Goal: Task Accomplishment & Management: Manage account settings

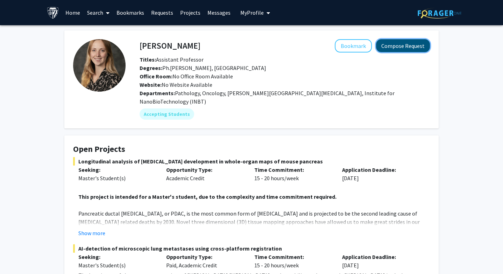
click at [412, 46] on button "Compose Request" at bounding box center [403, 45] width 54 height 13
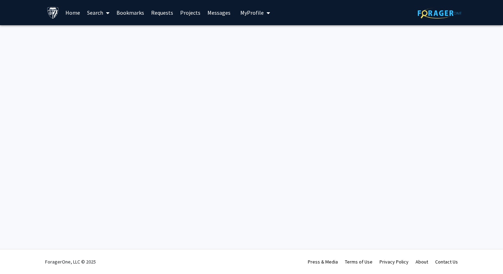
click at [258, 9] on span "My Profile" at bounding box center [251, 12] width 23 height 7
click at [262, 38] on span "View Profile" at bounding box center [283, 40] width 42 height 8
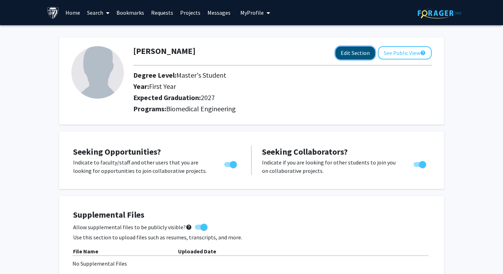
click at [356, 55] on button "Edit Section" at bounding box center [354, 52] width 39 height 13
select select "first_year"
select select "2027"
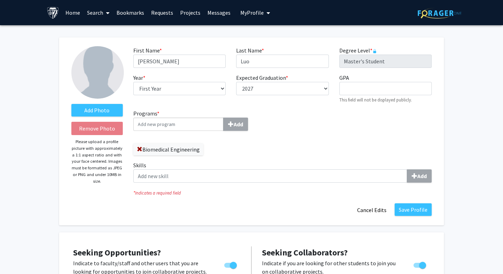
click at [208, 121] on input "Programs * Add" at bounding box center [178, 123] width 90 height 13
click at [251, 140] on div "Biomedical Engineering" at bounding box center [205, 145] width 144 height 19
click at [220, 153] on div "Biomedical Engineering" at bounding box center [205, 145] width 144 height 19
click at [220, 193] on icon "* Indicates a required field" at bounding box center [282, 192] width 298 height 7
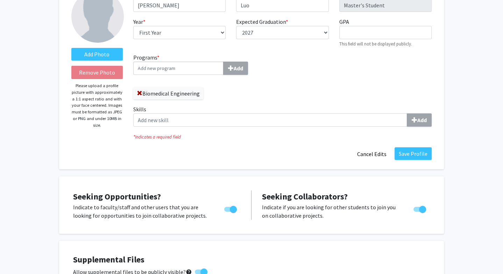
scroll to position [74, 0]
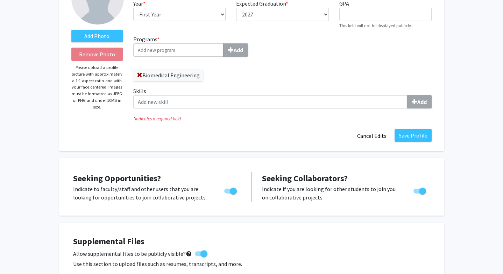
click at [205, 109] on div "Skills Add" at bounding box center [282, 100] width 309 height 27
click at [205, 108] on div "Skills Add" at bounding box center [282, 100] width 309 height 27
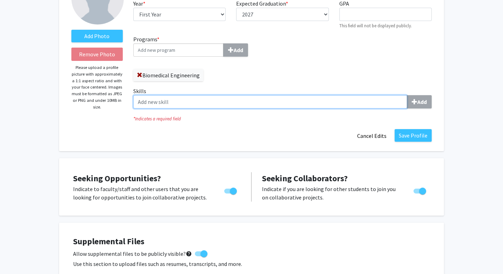
click at [205, 101] on input "Skills Add" at bounding box center [270, 101] width 274 height 13
type input "m"
drag, startPoint x: 201, startPoint y: 104, endPoint x: 122, endPoint y: 109, distance: 78.8
click at [122, 109] on form "Add Photo Remove Photo Please upload a profile picture with approximately a 1:1…" at bounding box center [251, 57] width 370 height 170
drag, startPoint x: 179, startPoint y: 105, endPoint x: 135, endPoint y: 98, distance: 44.0
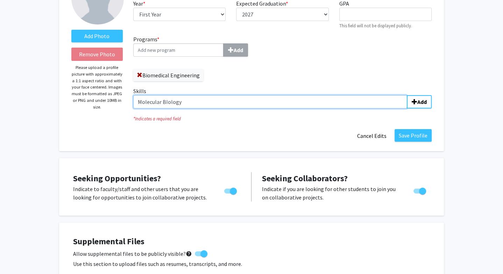
click at [135, 98] on input "Molecular BIology" at bounding box center [270, 101] width 274 height 13
paste input "biology experiments"
click at [224, 101] on input "Molecular biology experiments" at bounding box center [270, 101] width 274 height 13
drag, startPoint x: 211, startPoint y: 100, endPoint x: 222, endPoint y: 104, distance: 10.8
click at [222, 104] on input "Molecular biology experiments" at bounding box center [270, 101] width 274 height 13
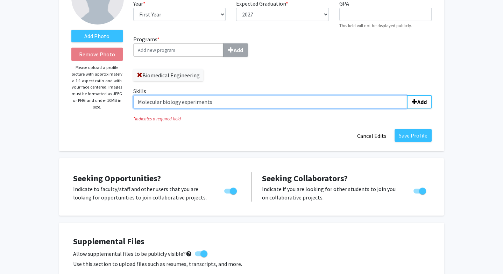
click at [222, 104] on input "Molecular biology experiments" at bounding box center [270, 101] width 274 height 13
type input "Molecular biology experiments"
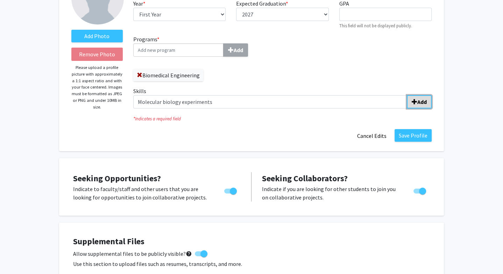
click at [409, 101] on button "Add" at bounding box center [418, 101] width 25 height 13
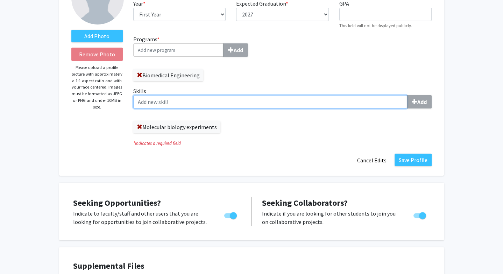
click at [257, 105] on input "Skills Add" at bounding box center [270, 101] width 274 height 13
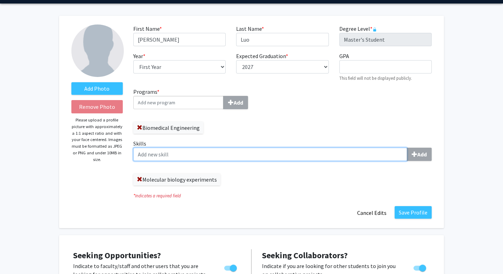
scroll to position [24, 0]
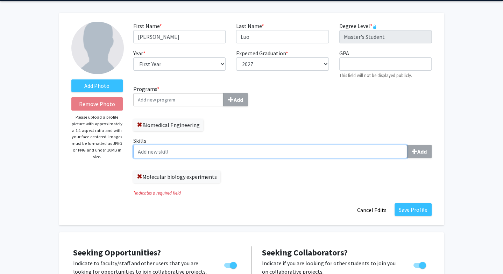
paste input "Molecular cloning"
type input "Molecular cloning"
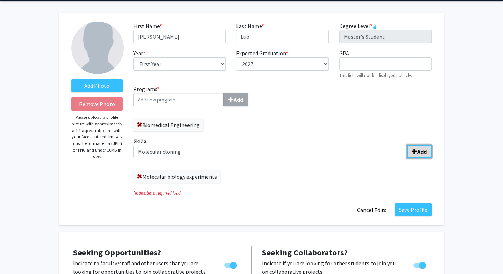
click at [411, 152] on span "submit" at bounding box center [414, 152] width 6 height 6
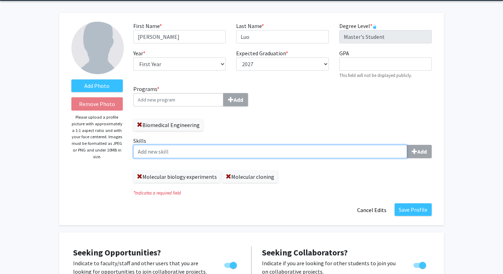
click at [287, 154] on input "Skills Add" at bounding box center [270, 151] width 274 height 13
type input "PCR"
click at [303, 145] on input "Skills Add" at bounding box center [270, 151] width 274 height 13
type input "SDS"
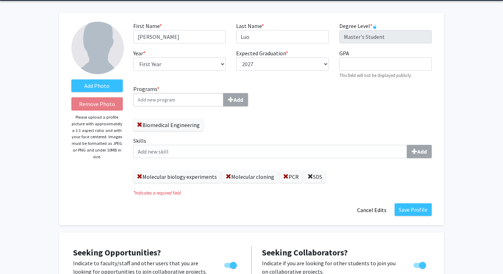
click at [307, 176] on span at bounding box center [310, 177] width 6 height 6
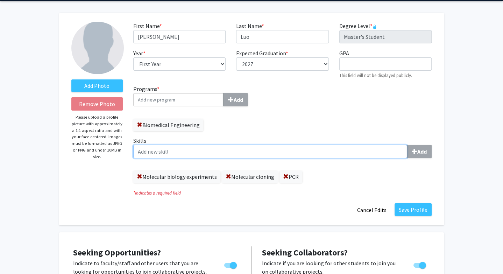
click at [293, 147] on input "Skills Add" at bounding box center [270, 151] width 274 height 13
type input "SDS-PAGE"
click at [279, 157] on input "Skills Add" at bounding box center [270, 151] width 274 height 13
type input "P"
type input "[MEDICAL_DATA]"
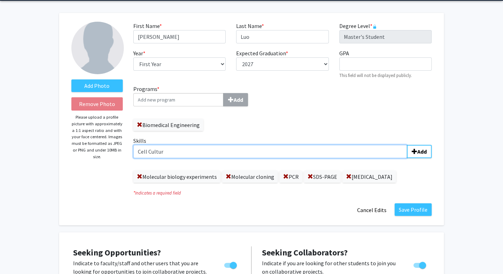
type input "Cell Culture"
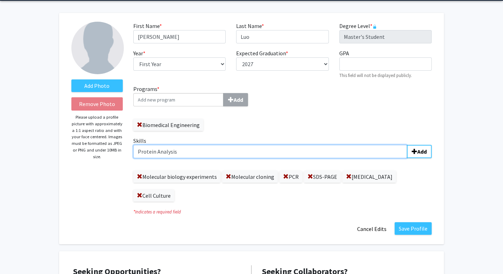
type input "Protein Analysis"
type input "Primer Design"
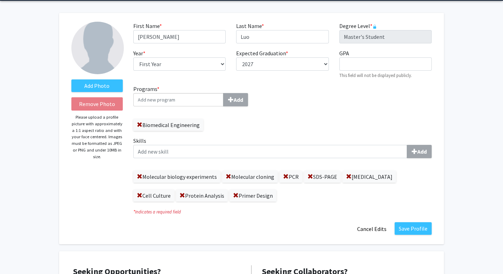
click at [314, 197] on div "Molecular biology experiments Molecular cloning PCR SDS-PAGE [MEDICAL_DATA] Cel…" at bounding box center [282, 183] width 298 height 38
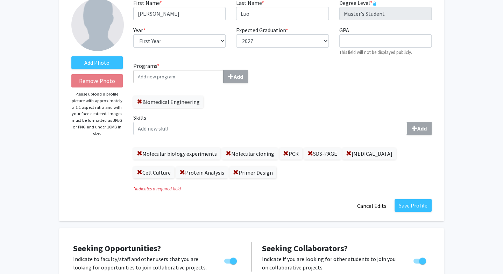
scroll to position [47, 0]
click at [233, 171] on span at bounding box center [236, 173] width 6 height 6
click at [226, 153] on span at bounding box center [228, 154] width 6 height 6
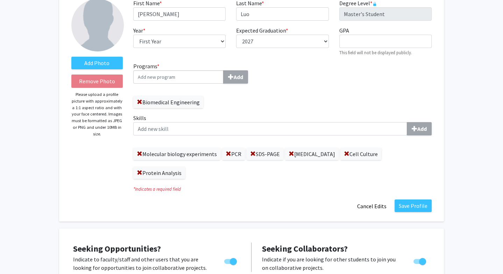
click at [200, 121] on label "Skills Add" at bounding box center [282, 125] width 298 height 22
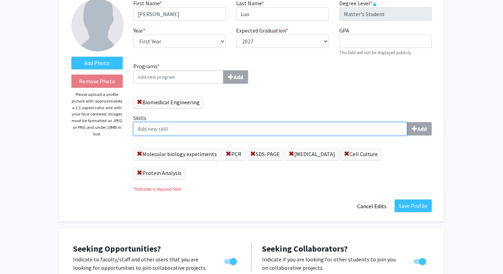
click at [200, 122] on input "Skills Add" at bounding box center [270, 128] width 274 height 13
type input "Molecular Cloning and"
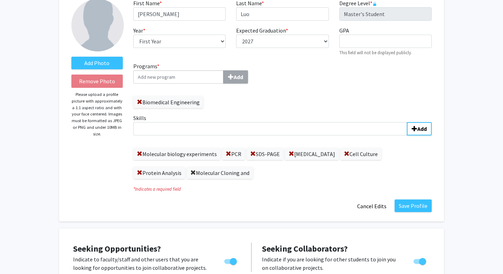
click at [190, 170] on span at bounding box center [193, 173] width 6 height 6
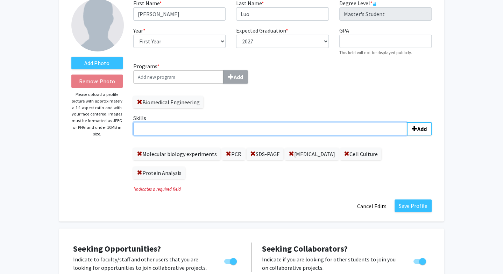
click at [165, 131] on input "Skills Add" at bounding box center [270, 128] width 274 height 13
type input "m"
paste input "Molecular cloning and primer design"
type input "Molecular cloning and primer design"
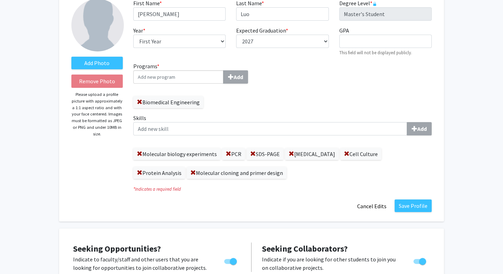
click at [313, 206] on div "Save Profile Cancel Edits" at bounding box center [282, 205] width 309 height 13
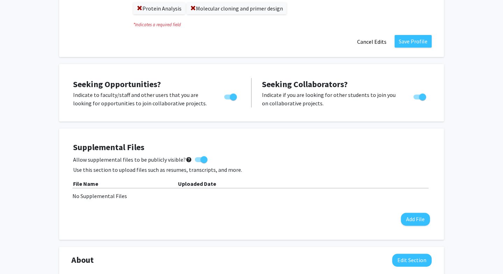
scroll to position [232, 0]
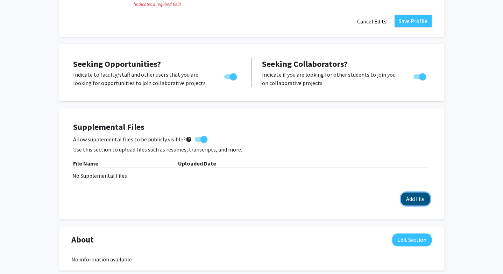
click at [426, 195] on button "Add File" at bounding box center [415, 198] width 29 height 13
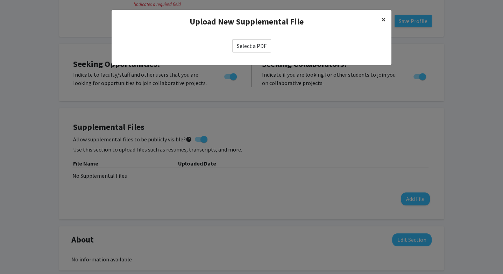
click at [382, 20] on span "×" at bounding box center [383, 19] width 5 height 11
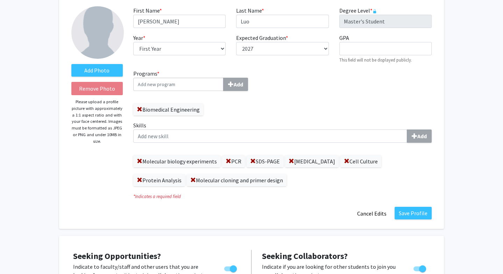
scroll to position [33, 0]
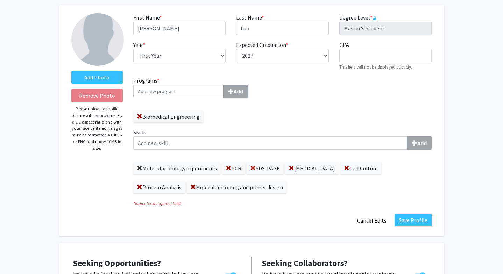
click at [141, 166] on span at bounding box center [140, 168] width 6 height 6
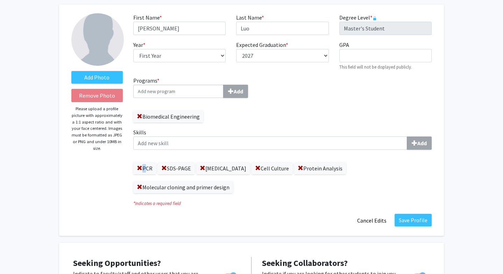
click at [141, 166] on span at bounding box center [140, 168] width 6 height 6
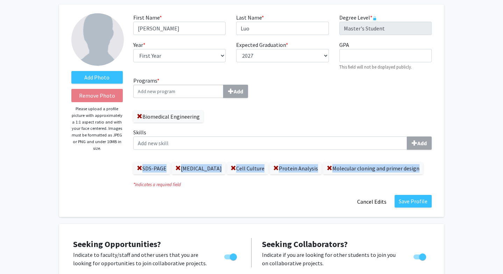
click at [141, 166] on span at bounding box center [140, 168] width 6 height 6
click at [192, 166] on span at bounding box center [195, 168] width 6 height 6
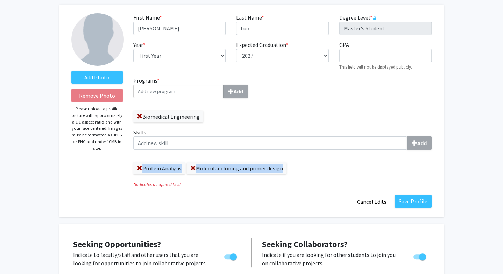
click at [141, 166] on span at bounding box center [140, 168] width 6 height 6
click at [190, 166] on span at bounding box center [193, 168] width 6 height 6
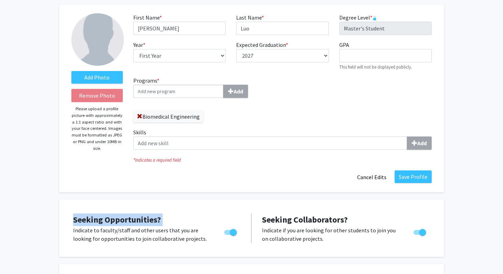
click at [141, 166] on fg-title-edit "First Name * required [PERSON_NAME] Last Name * required Luo Degree Level * req…" at bounding box center [282, 98] width 298 height 170
click at [171, 180] on div "Save Profile Cancel Edits" at bounding box center [282, 176] width 309 height 13
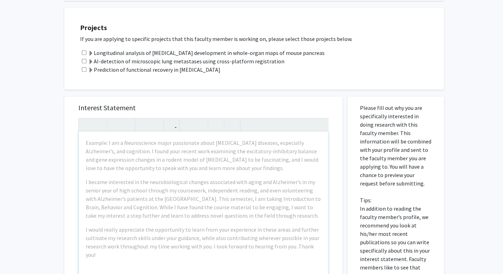
scroll to position [247, 0]
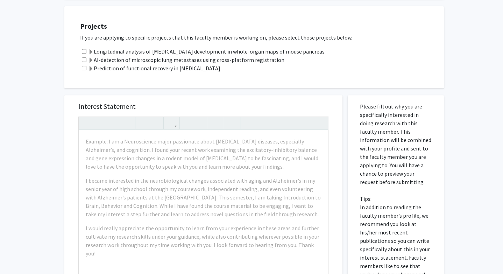
click at [84, 47] on div "Longitudinal analysis of [MEDICAL_DATA] development in whole-organ maps of mous…" at bounding box center [258, 51] width 356 height 8
click at [84, 49] on input "checkbox" at bounding box center [84, 51] width 5 height 5
checkbox input "true"
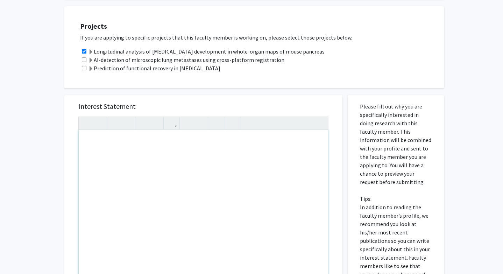
click at [149, 132] on div "Note to users with screen readers: Please press Alt+0 or Option+0 to deactivate…" at bounding box center [203, 210] width 249 height 160
paste div "Note to users with screen readers: Please press Alt+0 or Option+0 to deactivate…"
type textarea "<l>Ipsu Dolorsita Consec,</a><el><s>Do eius te Inci Utl, etd M al e admin-veni …"
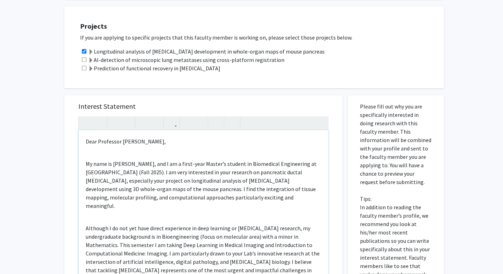
click at [149, 140] on div "Dear Professor [PERSON_NAME], My name is [PERSON_NAME], and I am a first-year M…" at bounding box center [203, 210] width 249 height 160
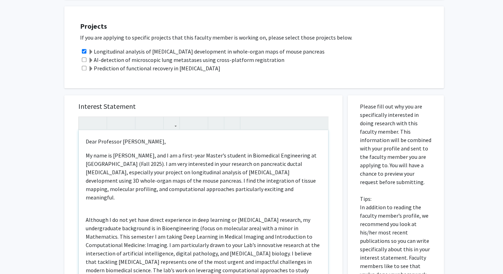
click at [121, 193] on div "Dear Professor [PERSON_NAME], My name is [PERSON_NAME], and I am a first-year M…" at bounding box center [203, 210] width 249 height 160
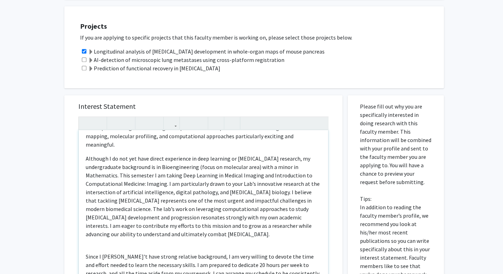
scroll to position [62, 0]
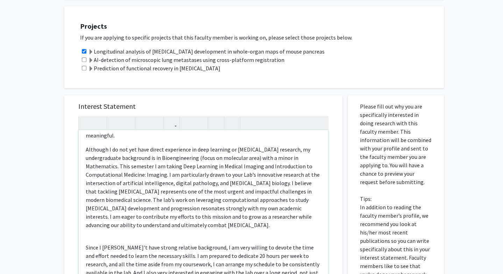
click at [107, 221] on div "Dear Professor [PERSON_NAME], My name is [PERSON_NAME], and I am a first-year M…" at bounding box center [203, 210] width 249 height 160
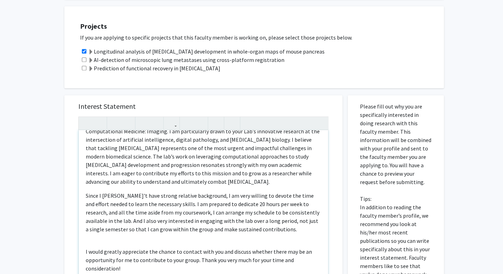
scroll to position [142, 0]
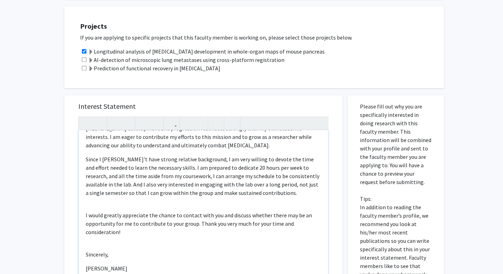
click at [105, 211] on p "I would greatly appreciate the chance to contact with you and discuss whether t…" at bounding box center [203, 223] width 235 height 25
click at [105, 188] on div "Dear Professor [PERSON_NAME], My name is [PERSON_NAME], and I am a first-year M…" at bounding box center [203, 210] width 249 height 160
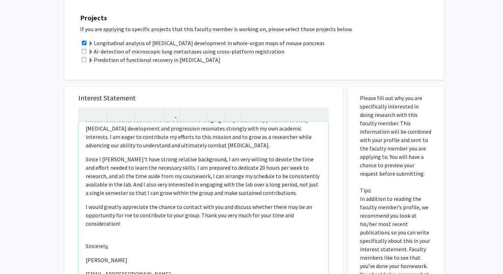
click at [98, 217] on div "Dear Professor [PERSON_NAME], My name is [PERSON_NAME], and I am a first-year M…" at bounding box center [203, 202] width 249 height 160
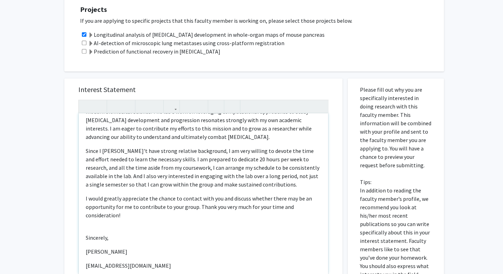
type textarea "<l>Ipsu Dolorsita Consec,</a><e>Se doei te Inci Utl, etd M al e admin-veni Quis…"
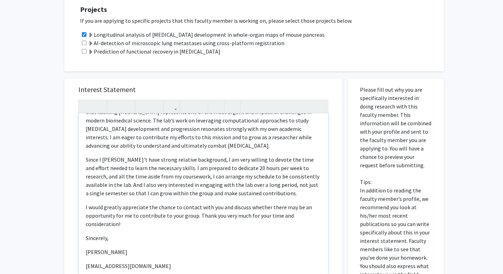
click at [101, 229] on div "Dear Professor [PERSON_NAME], My name is [PERSON_NAME], and I am a first-year M…" at bounding box center [203, 193] width 249 height 160
click at [107, 225] on div "Dear Professor [PERSON_NAME], My name is [PERSON_NAME], and I am a first-year M…" at bounding box center [203, 193] width 249 height 160
click at [113, 233] on p "Sincerely," at bounding box center [203, 237] width 235 height 8
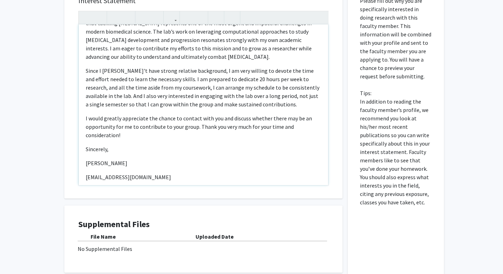
scroll to position [362, 0]
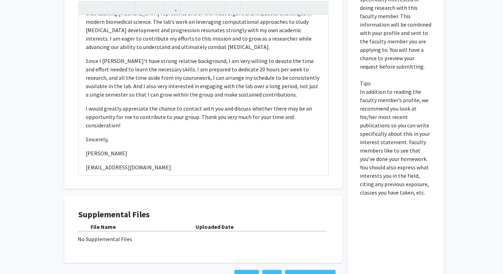
click at [296, 262] on div "Cancel Save Preview & Submit" at bounding box center [203, 275] width 278 height 27
click at [296, 269] on button "Preview & Submit" at bounding box center [310, 275] width 50 height 13
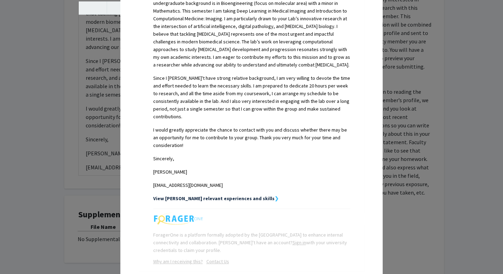
scroll to position [265, 0]
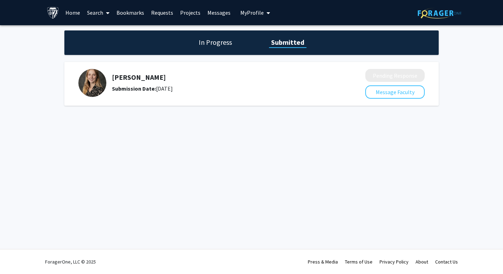
click at [246, 16] on button "My Profile" at bounding box center [255, 12] width 34 height 25
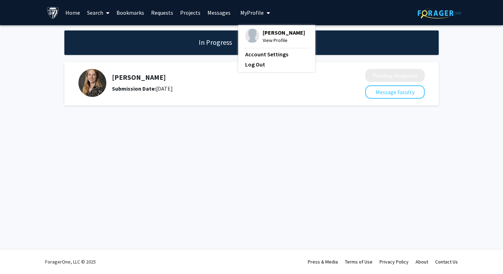
click at [256, 40] on div "[PERSON_NAME] View Profile" at bounding box center [275, 36] width 60 height 15
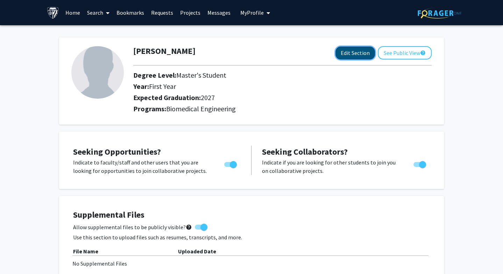
click at [358, 48] on button "Edit Section" at bounding box center [354, 52] width 39 height 13
select select "first_year"
select select "2027"
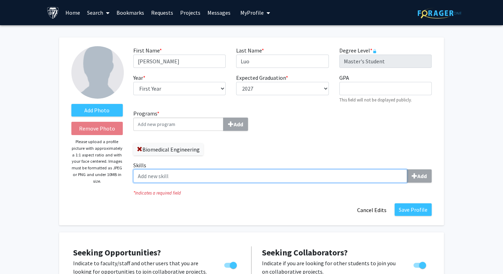
click at [197, 170] on input "Skills Add" at bounding box center [270, 175] width 274 height 13
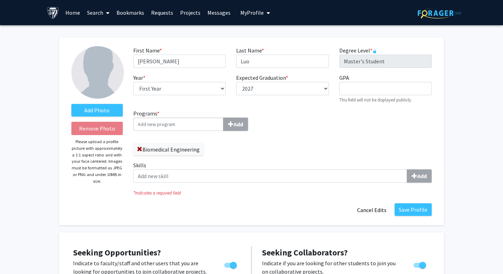
click at [254, 199] on fg-title-edit "First Name * required [PERSON_NAME] Last Name * required Luo Degree Level * req…" at bounding box center [282, 131] width 298 height 170
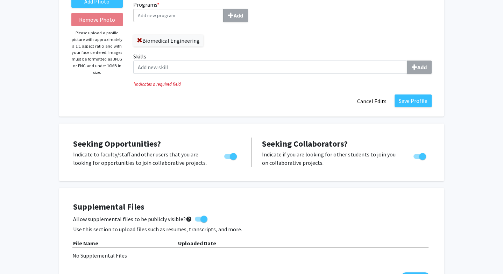
scroll to position [91, 0]
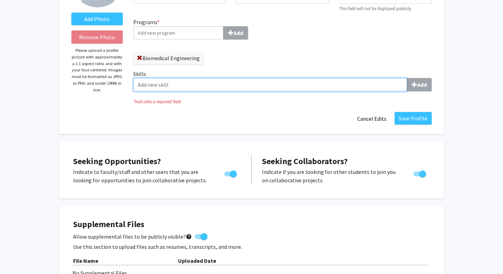
click at [228, 89] on input "Skills Add" at bounding box center [270, 84] width 274 height 13
paste input "Molecular cloning and primer design"
type input "Molecular cloning and primer design"
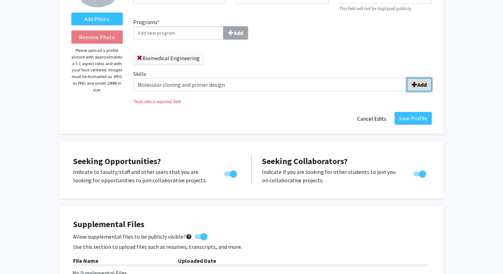
click at [411, 87] on span "submit" at bounding box center [414, 85] width 6 height 6
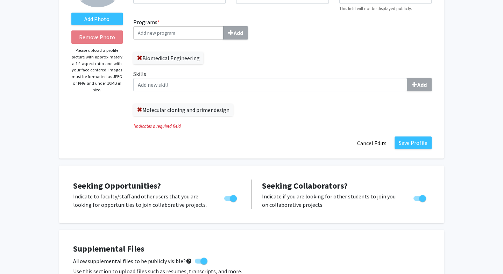
click at [334, 91] on div "Skills Add Molecular cloning and primer design" at bounding box center [282, 93] width 298 height 46
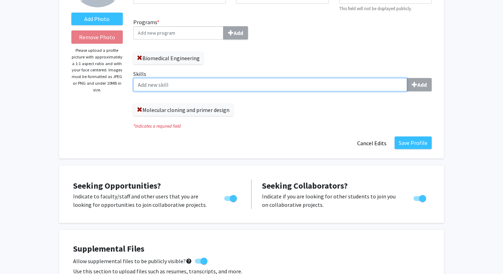
click at [334, 90] on input "Skills Add" at bounding box center [270, 84] width 274 height 13
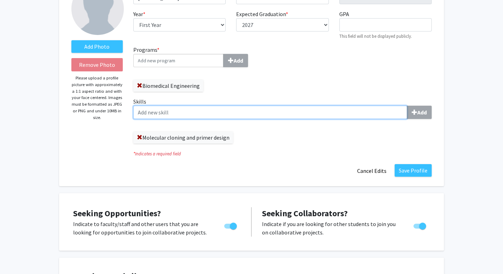
scroll to position [55, 0]
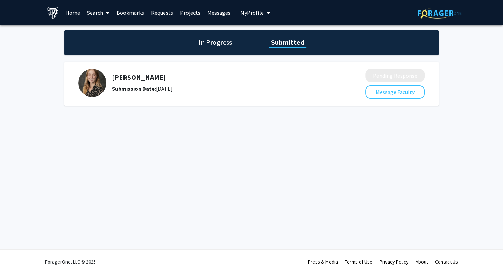
click at [99, 87] on img at bounding box center [92, 83] width 28 height 28
click at [240, 91] on div "Submission Date: [DATE]" at bounding box center [220, 88] width 216 height 8
click at [264, 8] on span "My profile dropdown to access profile and logout" at bounding box center [267, 13] width 6 height 24
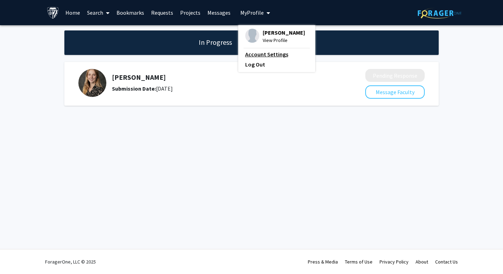
click at [264, 53] on link "Account Settings" at bounding box center [276, 54] width 63 height 8
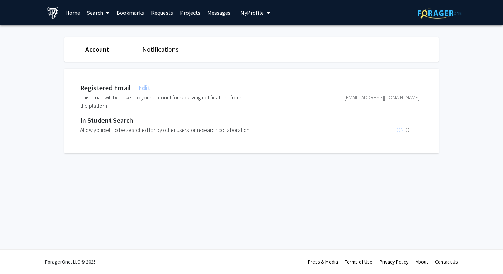
click at [258, 10] on span "My Profile" at bounding box center [251, 12] width 23 height 7
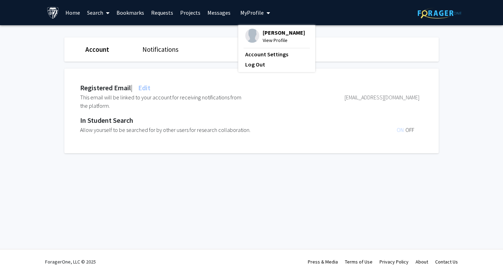
click at [258, 33] on div "[PERSON_NAME] View Profile" at bounding box center [275, 36] width 60 height 15
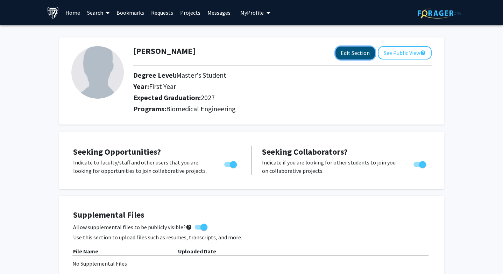
click at [348, 53] on button "Edit Section" at bounding box center [354, 52] width 39 height 13
select select "first_year"
select select "2027"
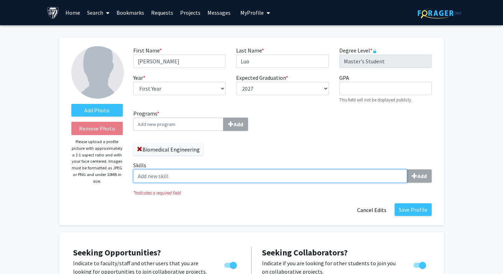
click at [138, 175] on input "Skills Add" at bounding box center [270, 175] width 274 height 13
click at [286, 172] on input "Skills Add" at bounding box center [270, 175] width 274 height 13
paste input "Molecular biology experiments"
type input "Molecular biology experiments"
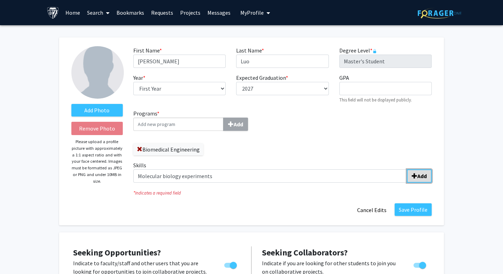
click at [418, 178] on b "Add" at bounding box center [421, 175] width 9 height 7
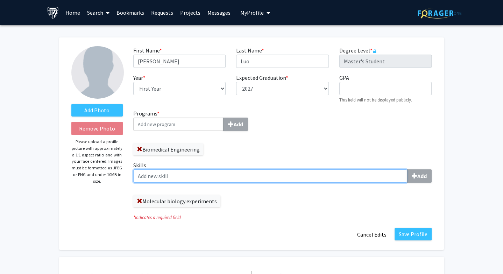
click at [233, 175] on input "Skills Add" at bounding box center [270, 175] width 274 height 13
paste input "Molecular cloning and primer design"
type input "Molecular cloning and primer design"
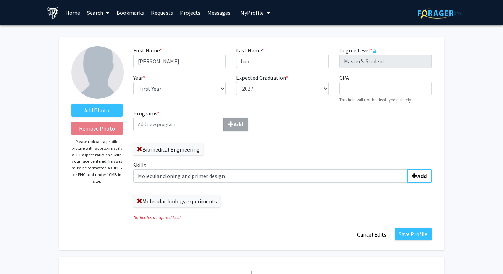
click at [416, 167] on label "Skills Molecular cloning and primer design Add" at bounding box center [282, 172] width 298 height 22
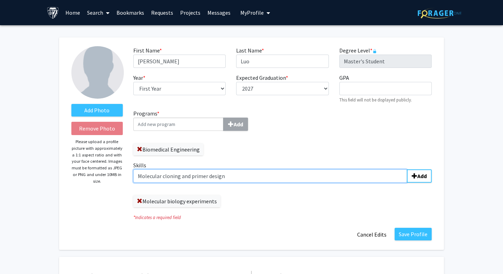
click at [407, 169] on input "Molecular cloning and primer design" at bounding box center [270, 175] width 274 height 13
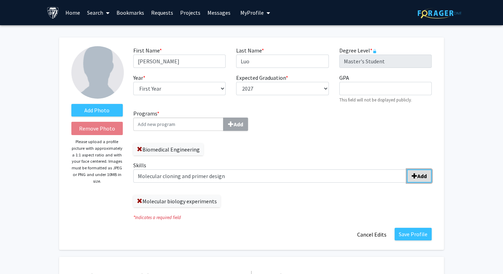
click at [416, 174] on span "submit" at bounding box center [414, 176] width 6 height 6
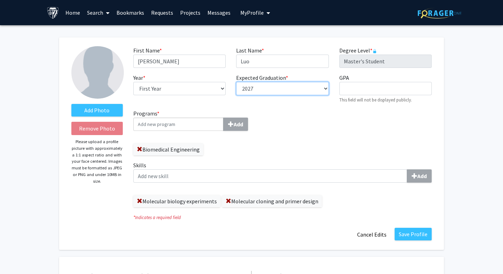
click at [273, 92] on select "--- 2018 2019 2020 2021 2022 2023 2024 2025 2026 2027 2028 2029 2030 2031" at bounding box center [282, 88] width 92 height 13
click at [193, 122] on input "Programs * Add" at bounding box center [178, 123] width 90 height 13
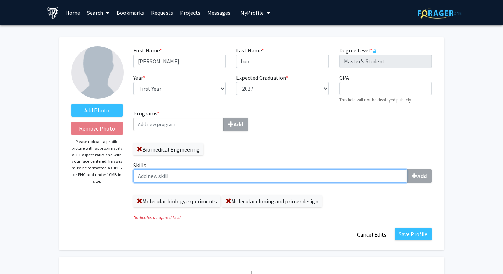
click at [188, 170] on input "Skills Add" at bounding box center [270, 175] width 274 height 13
paste input "Bacterial culture & protein expression"
type input "Bacterial culture & protein expression"
click at [197, 170] on input "Skills Add" at bounding box center [270, 175] width 274 height 13
paste input "SDS-PAGE & [MEDICAL_DATA]"
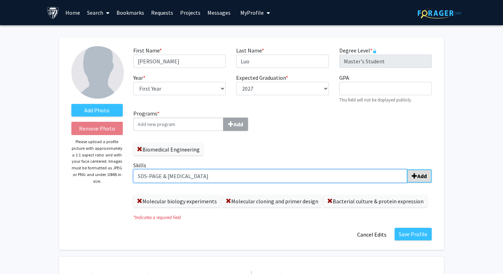
type input "SDS-PAGE & [MEDICAL_DATA]"
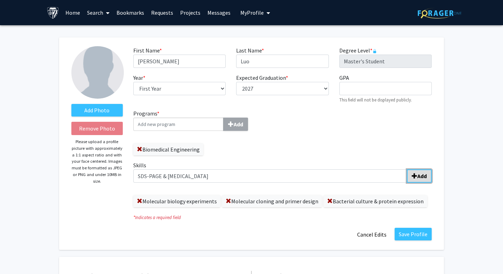
click at [424, 176] on b "Add" at bounding box center [421, 175] width 9 height 7
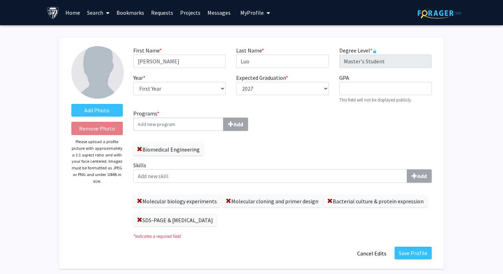
click at [219, 165] on label "Skills Add" at bounding box center [282, 172] width 298 height 22
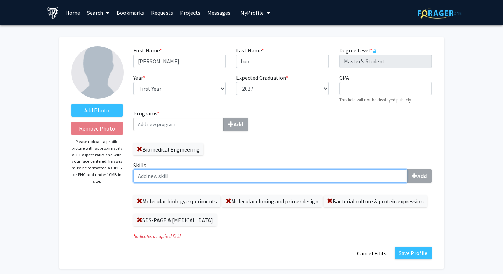
click at [219, 169] on input "Skills Add" at bounding box center [270, 175] width 274 height 13
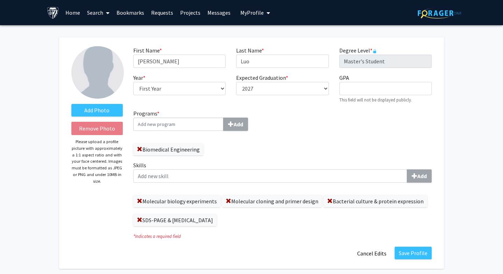
click at [219, 168] on label "Skills Add" at bounding box center [282, 172] width 298 height 22
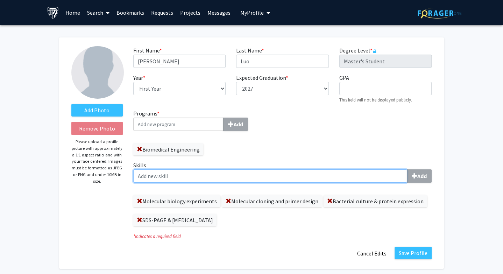
click at [219, 169] on input "Skills Add" at bounding box center [270, 175] width 274 height 13
paste input "qRT-PCR & ChIP assay"
type input "qRT-PCR & ChIP assay"
click at [246, 173] on input "Skills Add" at bounding box center [270, 175] width 274 height 13
paste input "[MEDICAL_DATA] & [MEDICAL_DATA]"
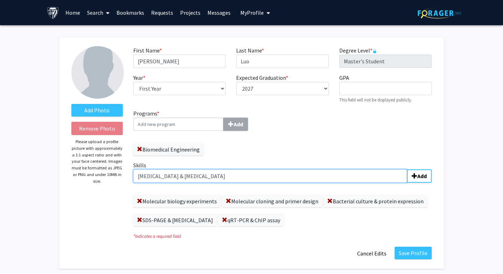
type input "[MEDICAL_DATA] & [MEDICAL_DATA]"
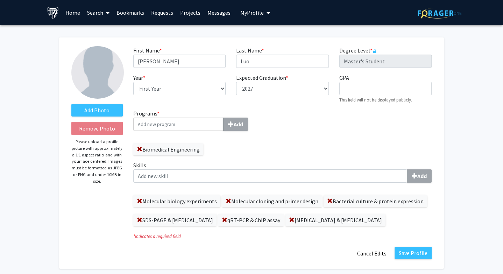
drag, startPoint x: 138, startPoint y: 201, endPoint x: 200, endPoint y: 160, distance: 74.0
click at [200, 160] on div "Programs * Add Biomedical Engineering Skills Add Molecular biology experiments …" at bounding box center [282, 170] width 309 height 122
click at [227, 201] on span at bounding box center [228, 201] width 6 height 6
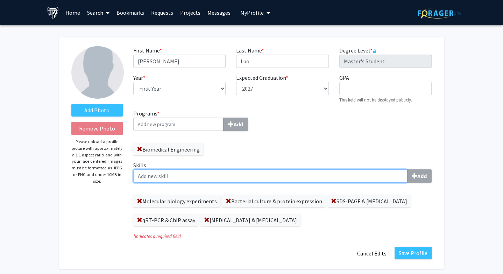
click at [232, 178] on input "Skills Add" at bounding box center [270, 175] width 274 height 13
paste input "Molecular cloning & plasmid construction"
type input "Molecular cloning & plasmid construction"
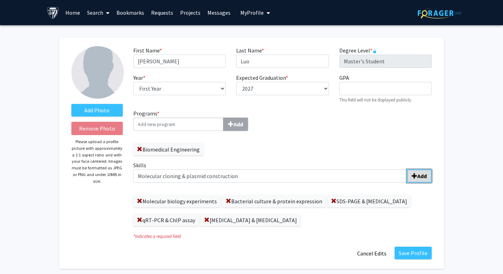
click at [423, 172] on b "Add" at bounding box center [421, 175] width 9 height 7
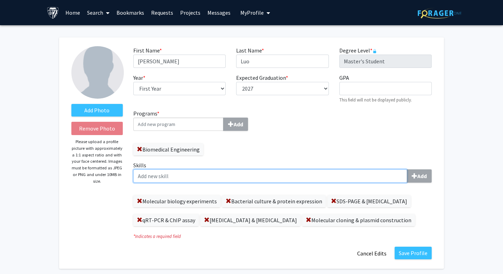
click at [317, 179] on input "Skills Add" at bounding box center [270, 175] width 274 height 13
type input "Primer"
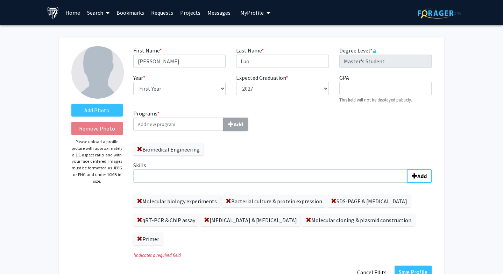
click at [146, 236] on label "Primer" at bounding box center [147, 239] width 29 height 12
click at [141, 236] on span at bounding box center [140, 239] width 6 height 6
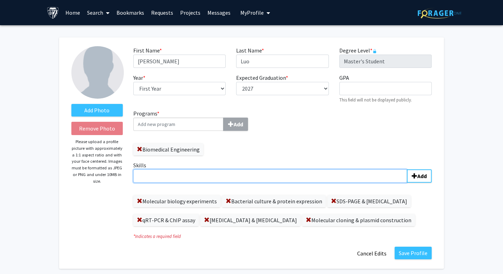
click at [199, 178] on input "Skills Add" at bounding box center [270, 175] width 274 height 13
type input "Primer design"
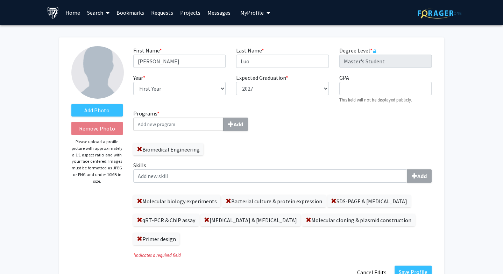
click at [235, 202] on label "Bacterial culture & protein expression" at bounding box center [273, 201] width 103 height 12
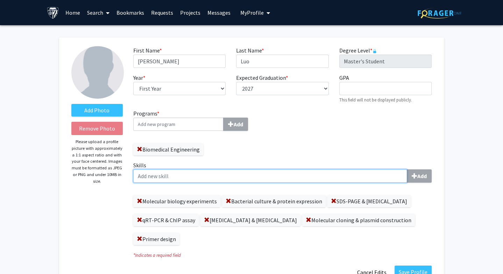
click at [220, 180] on input "Skills Add" at bounding box center [270, 175] width 274 height 13
paste input "Sequence analysis"
click at [406, 176] on input "Sequence analysis" at bounding box center [270, 175] width 274 height 13
type input "Sequence analysis"
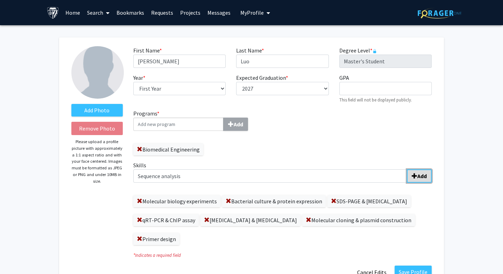
click at [409, 177] on button "Add" at bounding box center [418, 175] width 25 height 13
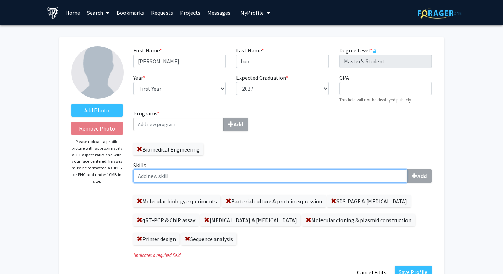
click at [287, 172] on input "Skills Add" at bounding box center [270, 175] width 274 height 13
paste input "Biostatistics"
type input "Biostatistics"
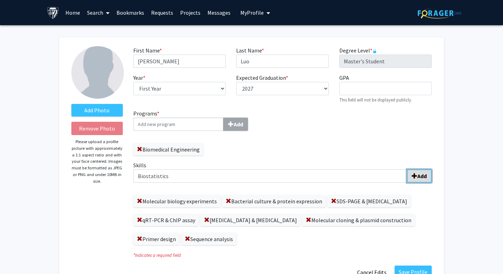
click at [414, 176] on span "submit" at bounding box center [414, 176] width 6 height 6
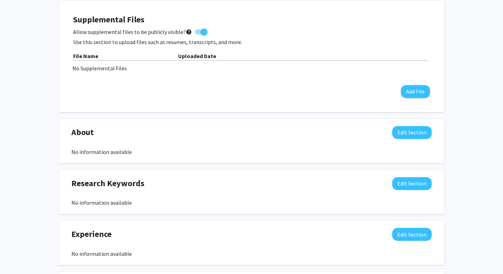
scroll to position [366, 0]
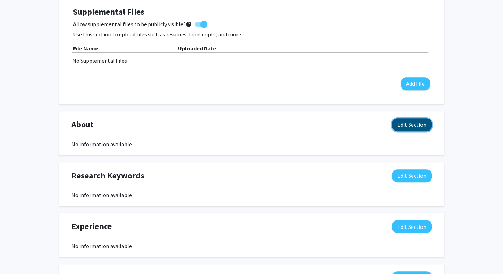
click at [422, 122] on button "Edit Section" at bounding box center [411, 124] width 39 height 13
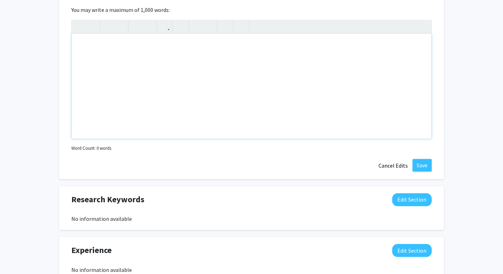
scroll to position [503, 0]
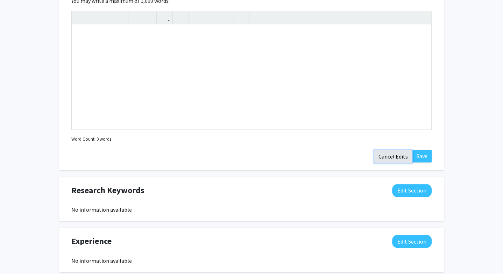
click at [397, 154] on button "Cancel Edits" at bounding box center [393, 156] width 38 height 13
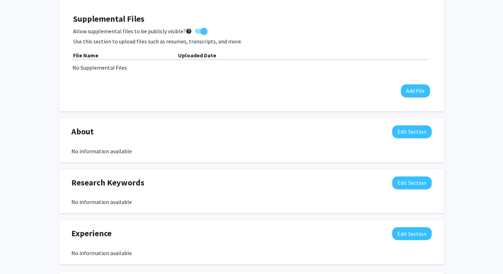
scroll to position [368, 0]
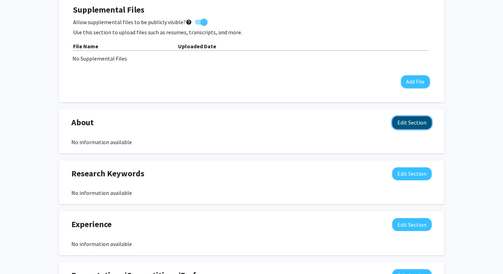
click at [417, 125] on button "Edit Section" at bounding box center [411, 122] width 39 height 13
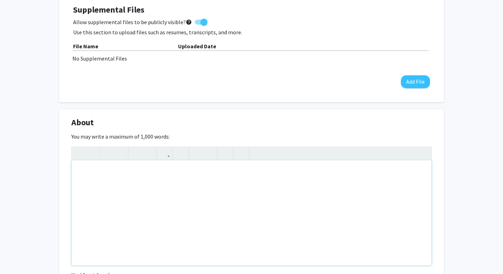
click at [250, 175] on div "Note to users with screen readers: Please deactivate our accessibility plugin f…" at bounding box center [251, 212] width 359 height 105
paste div "Note to users with screen readers: Please deactivate our accessibility plugin f…"
type textarea "<p>I am a Master’s student in Biomedical Engineering with a strong background i…"
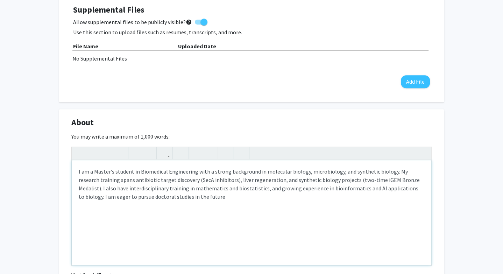
click at [342, 179] on p "I am a Master’s student in Biomedical Engineering with a strong background in m…" at bounding box center [251, 184] width 345 height 34
click at [354, 179] on p "I am a Master’s student in Biomedical Engineering with a strong background in m…" at bounding box center [251, 184] width 345 height 34
drag, startPoint x: 129, startPoint y: 187, endPoint x: 91, endPoint y: 189, distance: 38.5
click at [90, 188] on p "I am a Master’s student in Biomedical Engineering with a strong background in m…" at bounding box center [251, 184] width 345 height 34
click at [91, 189] on p "I am a Master’s student in Biomedical Engineering with a strong background in m…" at bounding box center [251, 184] width 345 height 34
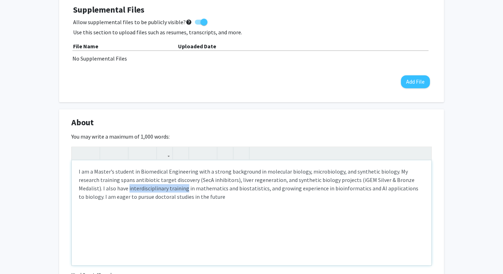
drag, startPoint x: 91, startPoint y: 189, endPoint x: 149, endPoint y: 187, distance: 58.0
click at [149, 187] on p "I am a Master’s student in Biomedical Engineering with a strong background in m…" at bounding box center [251, 184] width 345 height 34
click at [243, 187] on p "I am a Master’s student in Biomedical Engineering with a strong background in m…" at bounding box center [251, 184] width 345 height 34
click at [339, 188] on p "I am a Master’s student in Biomedical Engineering with a strong background in m…" at bounding box center [251, 184] width 345 height 34
click at [246, 186] on p "I am a Master’s student in Biomedical Engineering with a strong background in m…" at bounding box center [251, 184] width 345 height 34
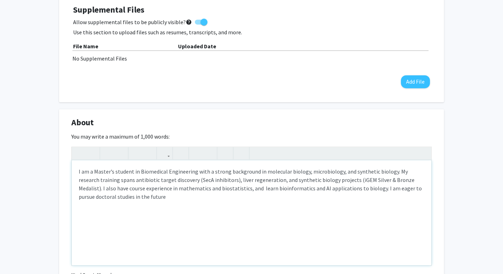
click at [221, 187] on p "I am a Master’s student in Biomedical Engineering with a strong background in m…" at bounding box center [251, 184] width 345 height 34
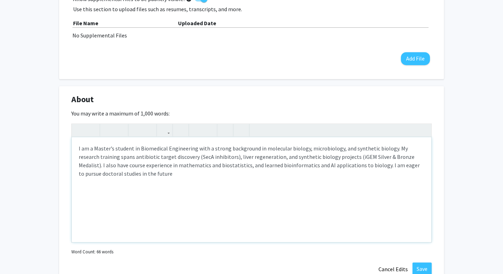
scroll to position [397, 0]
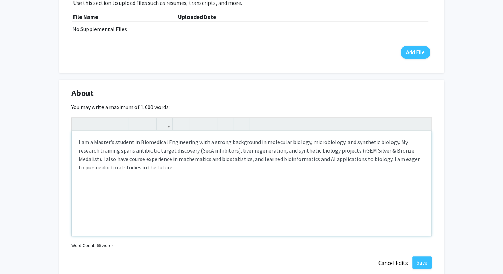
click at [183, 168] on p "I am a Master’s student in Biomedical Engineering with a strong background in m…" at bounding box center [251, 155] width 345 height 34
click at [276, 159] on p "I am a Master’s student in Biomedical Engineering with a strong background in m…" at bounding box center [251, 155] width 345 height 34
click at [240, 159] on p "I am a Master’s student in Biomedical Engineering with a strong background in m…" at bounding box center [251, 155] width 345 height 34
click at [347, 160] on p "I am a Master’s student in Biomedical Engineering with a strong background in m…" at bounding box center [251, 155] width 345 height 34
type textarea "<p>I am a Master’s student in Biomedical Engineering with a strong background i…"
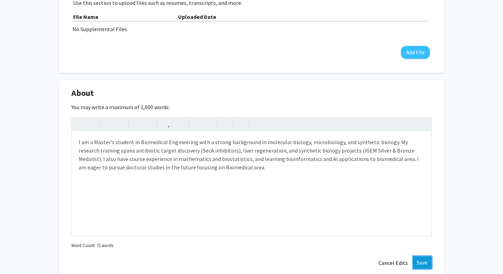
click at [415, 262] on button "Save" at bounding box center [421, 262] width 19 height 13
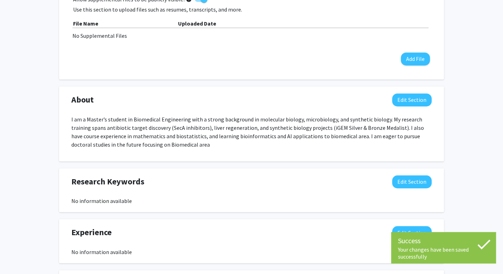
scroll to position [390, 0]
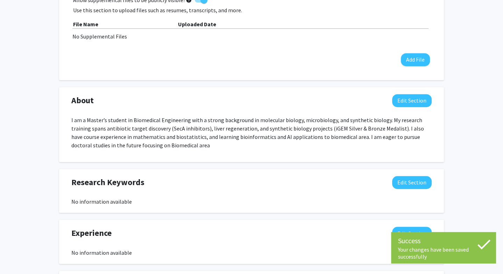
drag, startPoint x: 198, startPoint y: 154, endPoint x: 187, endPoint y: 149, distance: 11.6
click at [187, 149] on div "About Edit Section I am a Master’s student in Biomedical Engineering with a str…" at bounding box center [251, 124] width 384 height 75
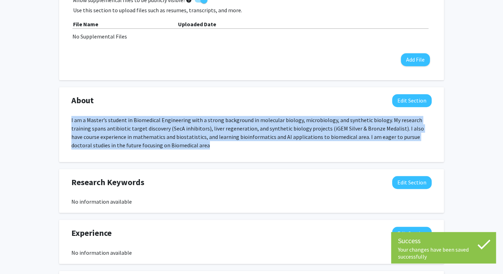
drag, startPoint x: 187, startPoint y: 149, endPoint x: 69, endPoint y: 118, distance: 122.2
click at [69, 117] on div "I am a Master’s student in Biomedical Engineering with a strong background in m…" at bounding box center [251, 135] width 370 height 39
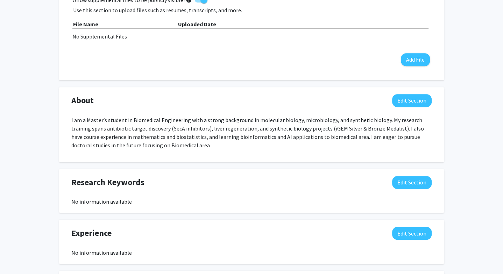
click at [267, 119] on p "I am a Master’s student in Biomedical Engineering with a strong background in m…" at bounding box center [251, 133] width 360 height 34
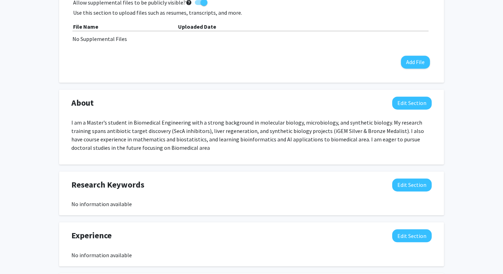
scroll to position [462, 0]
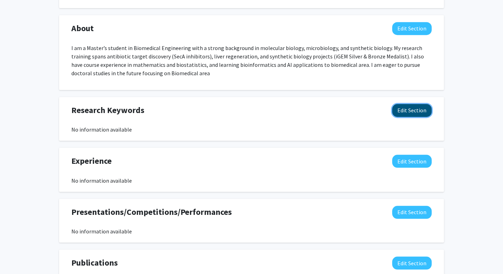
click at [401, 113] on button "Edit Section" at bounding box center [411, 110] width 39 height 13
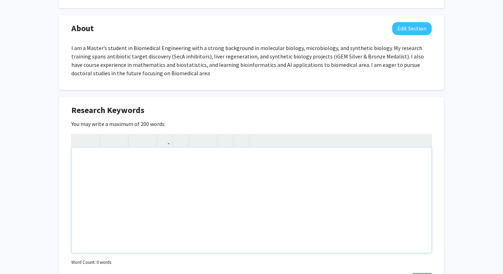
click at [194, 162] on div "Note to users with screen readers: Please deactivate our accessibility plugin f…" at bounding box center [251, 199] width 359 height 105
paste div "Note to users with screen readers: Please deactivate our accessibility plugin f…"
type textarea "<p>Antimicrobial resistance</p><br><p>Protein translocation &amp; SecA inhibito…"
click at [128, 168] on div "Antimicrobial resistance Protein translocation & SecA inhibitors Synthetic biol…" at bounding box center [251, 199] width 359 height 105
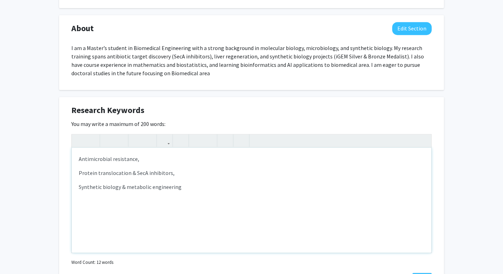
type textarea "<p>Antimicrobial resistance,</p><p><span style="font-size: 1rem;">Protein trans…"
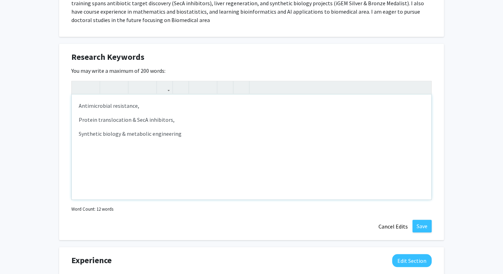
scroll to position [505, 0]
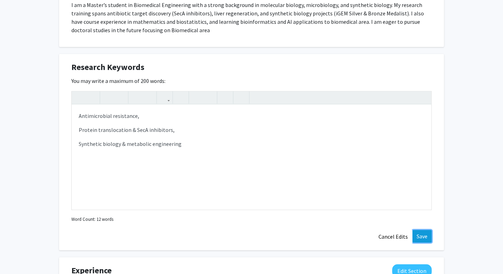
click at [416, 233] on button "Save" at bounding box center [421, 236] width 19 height 13
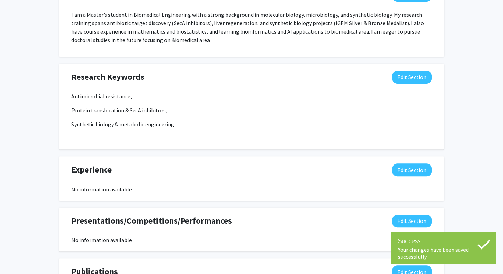
scroll to position [515, 0]
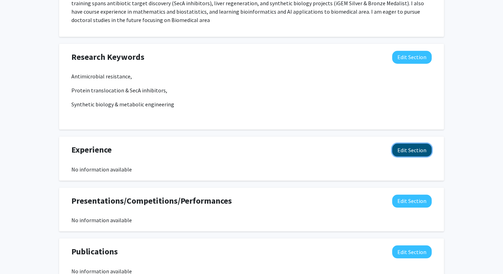
click at [402, 147] on button "Edit Section" at bounding box center [411, 149] width 39 height 13
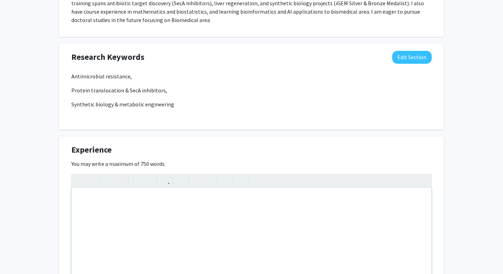
click at [198, 192] on div "Note to users with screen readers: Please deactivate our accessibility plugin f…" at bounding box center [251, 239] width 359 height 105
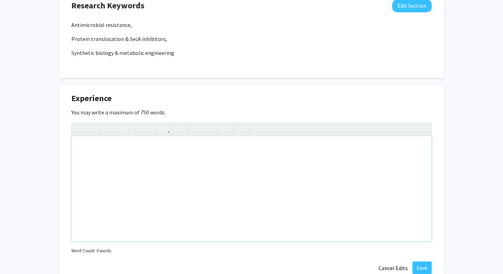
scroll to position [565, 0]
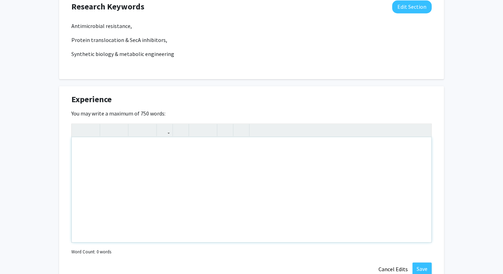
paste div "Note to users with screen readers: Please deactivate our accessibility plugin f…"
type textarea "<p>Research Assistant — [US_STATE][GEOGRAPHIC_DATA]</p><br><p>Targeting SecA as…"
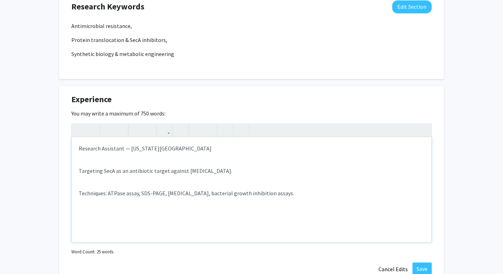
click at [75, 170] on div "Research Assistant — [US_STATE][GEOGRAPHIC_DATA] Targeting SecA as an antibioti…" at bounding box center [251, 189] width 359 height 105
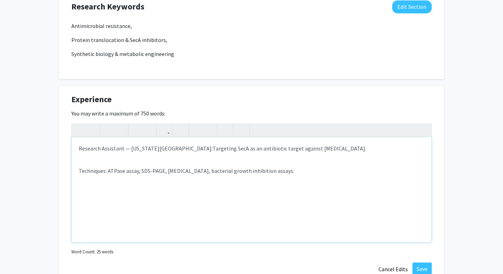
click at [81, 172] on p "Techniques: ATPase assay, SDS-PAGE, [MEDICAL_DATA], bacterial growth inhibition…" at bounding box center [251, 170] width 345 height 8
click at [80, 172] on p "Techniques: ATPase assay, SDS-PAGE, [MEDICAL_DATA], bacterial growth inhibition…" at bounding box center [251, 170] width 345 height 8
click at [79, 171] on p "Techniques: ATPase assay, SDS-PAGE, [MEDICAL_DATA], bacterial growth inhibition…" at bounding box center [251, 170] width 345 height 8
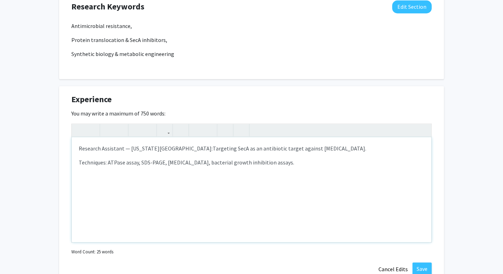
click at [314, 161] on p "Techniques: ATPase assay, SDS-PAGE, [MEDICAL_DATA], bacterial growth inhibition…" at bounding box center [251, 162] width 345 height 8
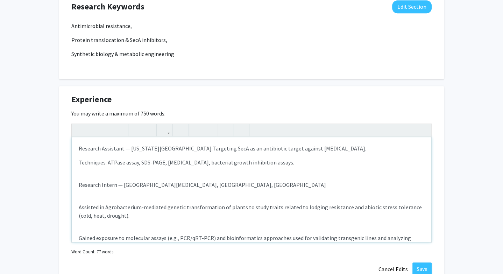
click at [77, 209] on div "Research Assistant — [US_STATE][GEOGRAPHIC_DATA]: Targeting SecA as an antibiot…" at bounding box center [251, 189] width 359 height 105
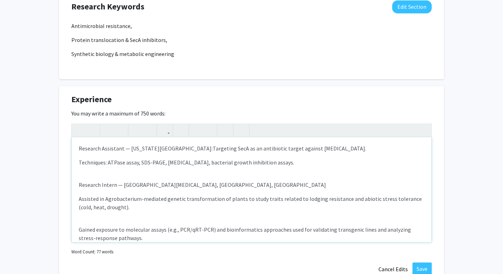
click at [80, 230] on span "Gained exposure to molecular assays (e.g., PCR/qRT-PCR) and bioinformatics appr…" at bounding box center [245, 233] width 332 height 15
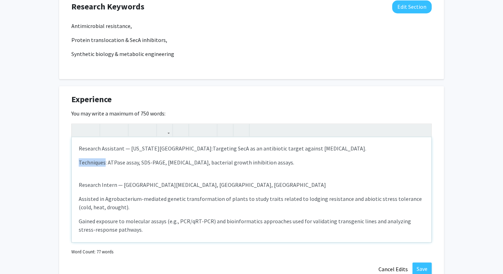
drag, startPoint x: 106, startPoint y: 161, endPoint x: 80, endPoint y: 162, distance: 26.2
click at [79, 162] on span "Techniques: ATPase assay, SDS-PAGE, [MEDICAL_DATA], bacterial growth inhibition…" at bounding box center [186, 162] width 215 height 7
copy span "Techniques"
click at [79, 219] on span "Gained exposure to molecular assays (e.g., PCR/qRT-PCR) and bioinformatics appr…" at bounding box center [245, 224] width 332 height 15
click at [140, 219] on span "Gained exposure to molecular assays (e.g., PCR/qRT-PCR) and bioinformatics appr…" at bounding box center [245, 224] width 332 height 15
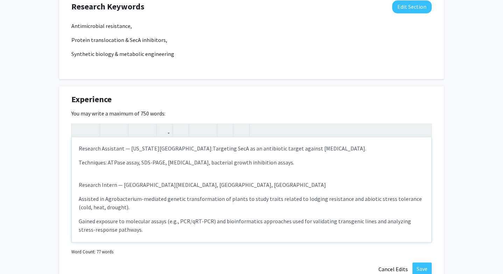
click at [79, 145] on p "Research Assistant — [US_STATE][GEOGRAPHIC_DATA]: Targeting SecA as an antibiot…" at bounding box center [251, 148] width 345 height 8
drag, startPoint x: 353, startPoint y: 150, endPoint x: 97, endPoint y: 143, distance: 256.6
click at [96, 144] on p "Research Assistant — [US_STATE][GEOGRAPHIC_DATA]: Targeting SecA as an antibiot…" at bounding box center [251, 148] width 345 height 8
click at [138, 128] on icon "button" at bounding box center [136, 130] width 6 height 12
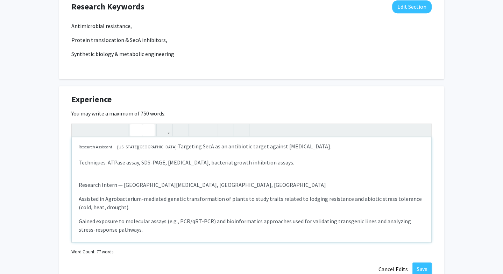
click at [145, 124] on use "button" at bounding box center [145, 124] width 0 height 0
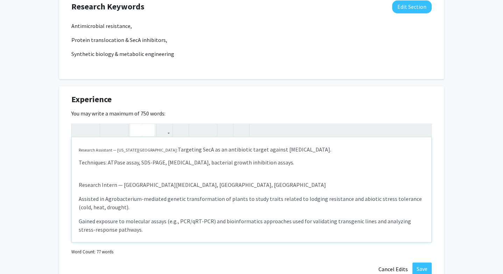
click at [139, 129] on button "button" at bounding box center [136, 130] width 12 height 12
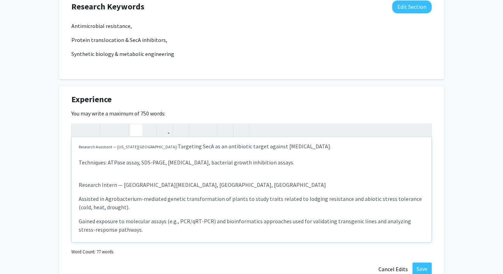
click at [139, 129] on button "button" at bounding box center [136, 130] width 12 height 12
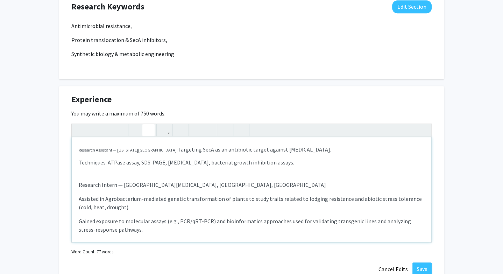
click at [143, 131] on button "button" at bounding box center [148, 130] width 12 height 12
click at [145, 124] on use "button" at bounding box center [145, 124] width 0 height 0
click at [151, 134] on button "button" at bounding box center [148, 130] width 12 height 12
click at [84, 129] on button "button" at bounding box center [79, 130] width 12 height 12
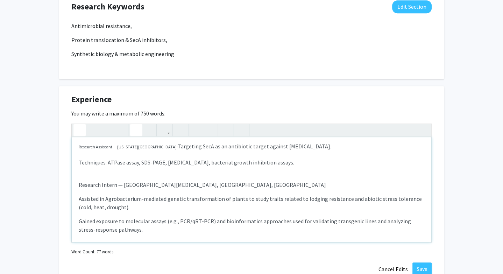
click at [76, 129] on button "button" at bounding box center [79, 130] width 12 height 12
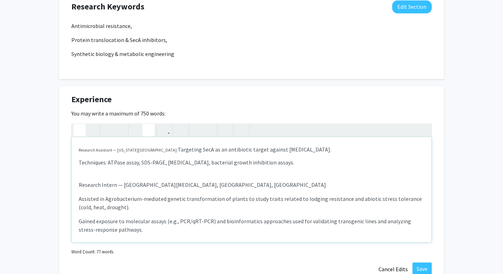
click at [78, 129] on icon "button" at bounding box center [80, 130] width 6 height 12
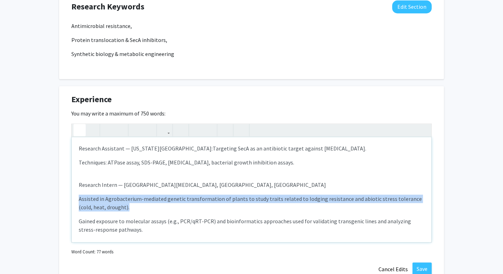
click at [78, 129] on icon "button" at bounding box center [80, 130] width 6 height 12
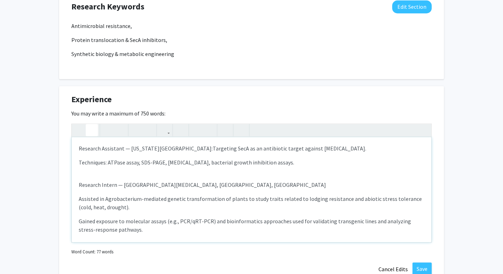
click at [88, 129] on button "button" at bounding box center [92, 130] width 12 height 12
drag, startPoint x: 80, startPoint y: 145, endPoint x: 281, endPoint y: 146, distance: 201.7
click at [281, 146] on p "Research Assistant — [US_STATE][GEOGRAPHIC_DATA]: Targeting SecA as an antibiot…" at bounding box center [251, 148] width 345 height 8
drag, startPoint x: 351, startPoint y: 144, endPoint x: 101, endPoint y: 141, distance: 249.9
click at [101, 141] on div "Research Assistant — [US_STATE][GEOGRAPHIC_DATA]: Targeting SecA as an antibiot…" at bounding box center [251, 189] width 359 height 105
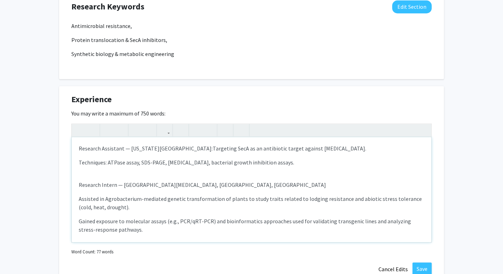
click at [127, 149] on p "Research Assistant — [US_STATE][GEOGRAPHIC_DATA]: Targeting SecA as an antibiot…" at bounding box center [251, 148] width 345 height 8
click at [79, 146] on p "Research Assistant — [US_STATE][GEOGRAPHIC_DATA]: Targeting SecA as an antibiot…" at bounding box center [251, 148] width 345 height 8
type textarea "<p><ul><li>Research Assistant — [US_STATE][GEOGRAPHIC_DATA]:&nbsp;<span style="…"
click at [198, 132] on icon "button" at bounding box center [197, 130] width 6 height 12
click at [78, 166] on div "Research Assistant — [US_STATE][GEOGRAPHIC_DATA]: Targeting SecA as an antibiot…" at bounding box center [251, 189] width 359 height 105
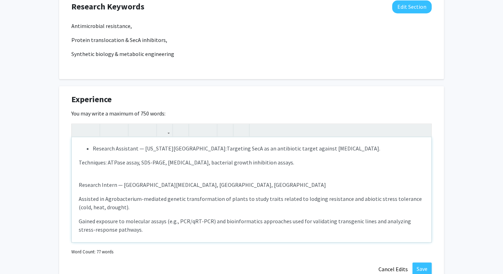
click at [77, 163] on div "Research Assistant — [US_STATE][GEOGRAPHIC_DATA]: Targeting SecA as an antibiot…" at bounding box center [251, 189] width 359 height 105
click at [74, 157] on div "Research Assistant — [US_STATE][GEOGRAPHIC_DATA]: Targeting SecA as an antibiot…" at bounding box center [251, 189] width 359 height 105
click at [208, 130] on icon "button" at bounding box center [209, 130] width 6 height 12
click at [91, 150] on ul "Research Assistant — [US_STATE][GEOGRAPHIC_DATA]: Targeting SecA as an antibiot…" at bounding box center [251, 148] width 345 height 8
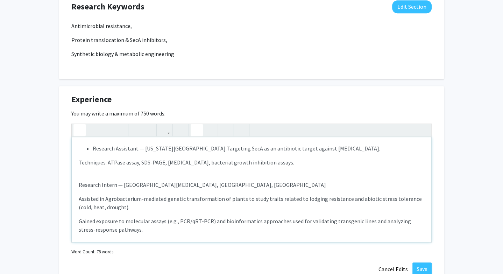
click at [77, 125] on icon "button" at bounding box center [80, 130] width 6 height 12
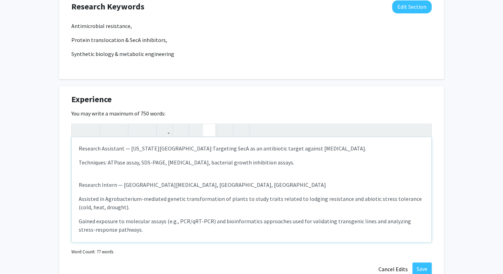
click at [210, 130] on icon "button" at bounding box center [209, 130] width 6 height 12
click at [78, 160] on div "Research Assistant — [US_STATE][GEOGRAPHIC_DATA]: Targeting SecA as an antibiot…" at bounding box center [251, 189] width 359 height 105
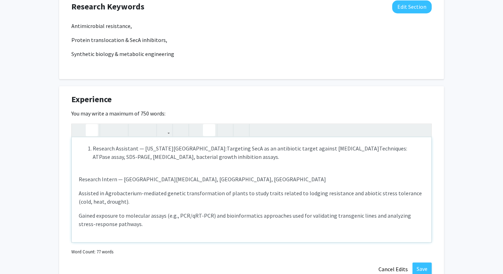
click at [86, 124] on button "button" at bounding box center [92, 130] width 12 height 12
click at [82, 125] on button "button" at bounding box center [79, 130] width 12 height 12
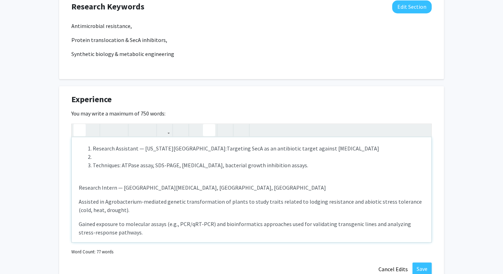
click at [82, 125] on button "button" at bounding box center [79, 130] width 12 height 12
click at [80, 125] on icon "button" at bounding box center [80, 130] width 6 height 12
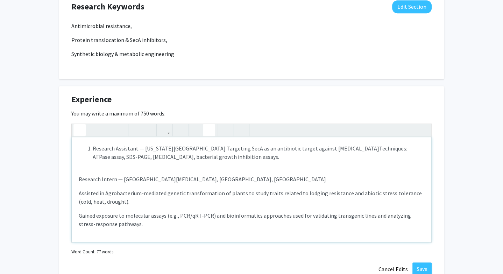
click at [80, 125] on icon "button" at bounding box center [80, 130] width 6 height 12
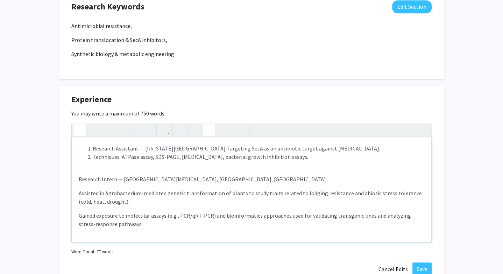
click at [80, 125] on icon "button" at bounding box center [80, 130] width 6 height 12
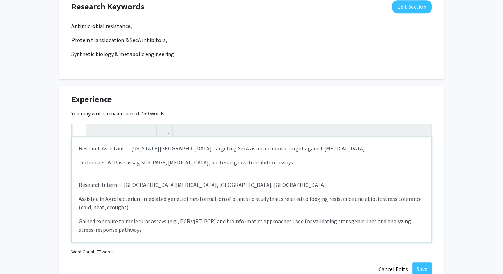
click at [80, 125] on icon "button" at bounding box center [80, 130] width 6 height 12
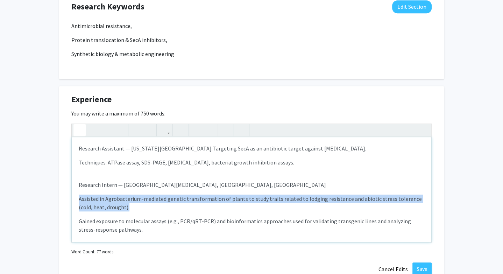
click at [80, 125] on icon "button" at bounding box center [80, 130] width 6 height 12
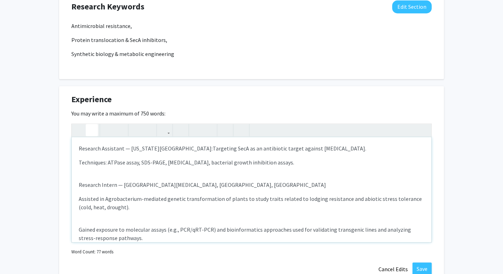
click at [92, 126] on icon "button" at bounding box center [92, 130] width 6 height 12
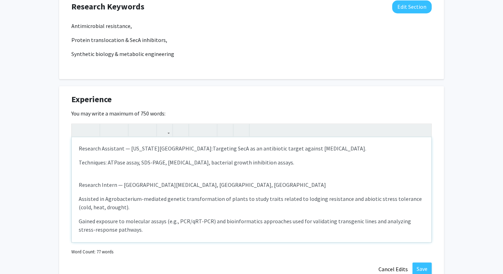
click at [78, 145] on div "Research Assistant — [US_STATE][GEOGRAPHIC_DATA]: Targeting SecA as an antibiot…" at bounding box center [251, 189] width 359 height 105
click at [207, 130] on icon "button" at bounding box center [209, 130] width 6 height 12
click at [80, 133] on icon "button" at bounding box center [80, 130] width 6 height 12
click at [193, 129] on button "button" at bounding box center [196, 130] width 12 height 12
click at [78, 187] on div "Research Assistant — [US_STATE][GEOGRAPHIC_DATA]: Targeting SecA as an antibiot…" at bounding box center [251, 189] width 359 height 105
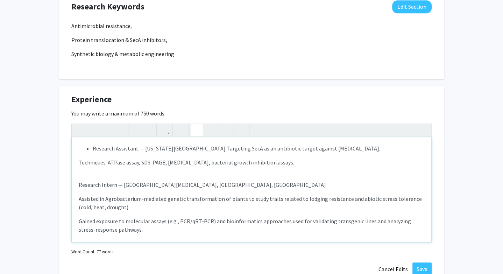
click at [194, 124] on use "button" at bounding box center [194, 124] width 0 height 0
click at [152, 192] on div "Research Assistant — [US_STATE][GEOGRAPHIC_DATA]: Targeting SecA as an antibiot…" at bounding box center [251, 189] width 359 height 105
click at [77, 158] on div "Research Assistant — [US_STATE][GEOGRAPHIC_DATA]: Targeting SecA as an antibiot…" at bounding box center [251, 189] width 359 height 105
click at [77, 197] on div "Research Assistant — [US_STATE][GEOGRAPHIC_DATA]: Targeting SecA as an antibiot…" at bounding box center [251, 189] width 359 height 105
click at [224, 131] on icon "button" at bounding box center [225, 130] width 6 height 12
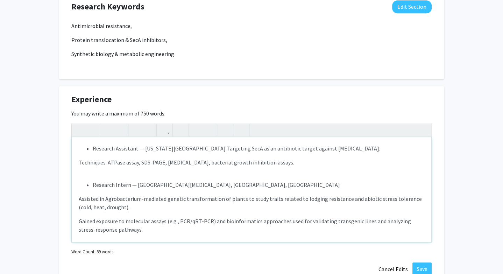
click at [120, 206] on span "Assisted in Agrobacterium-mediated genetic transformation of plants to study tr…" at bounding box center [250, 202] width 343 height 15
click at [80, 203] on span "Assisted in Agrobacterium-mediated genetic transformation of plants to study tr…" at bounding box center [250, 202] width 343 height 15
click at [77, 203] on div "Research Assistant — [US_STATE][GEOGRAPHIC_DATA]: Targeting SecA as an antibiot…" at bounding box center [251, 189] width 359 height 105
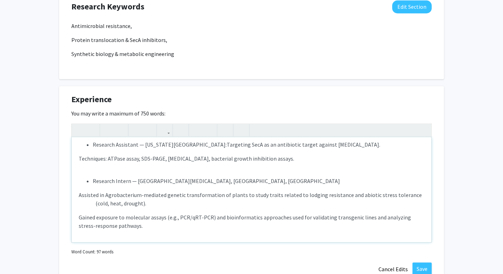
click at [79, 216] on span "Gained exposure to molecular assays (e.g., PCR/qRT-PCR) and bioinformatics appr…" at bounding box center [245, 221] width 332 height 15
click at [79, 223] on span "Gained exposure to molecular assays (e.g., PCR/qRT-PCR) and bioinformatics appr…" at bounding box center [245, 221] width 332 height 15
click at [77, 220] on div "Research Assistant — [US_STATE][GEOGRAPHIC_DATA]: Targeting SecA as an antibiot…" at bounding box center [251, 189] width 359 height 105
click at [174, 227] on p "Gained exposure to molecular assays (e.g., PCR/qRT-PCR) and bioinformatics appr…" at bounding box center [251, 221] width 345 height 17
click at [197, 143] on li "Research Assistant — [US_STATE][GEOGRAPHIC_DATA]: Targeting SecA as an antibiot…" at bounding box center [258, 144] width 331 height 8
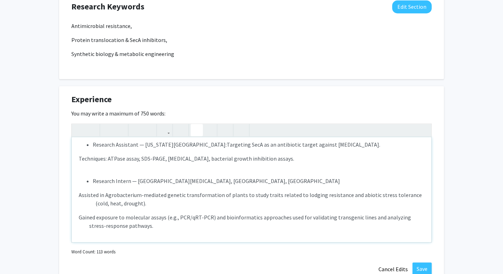
click at [198, 143] on li "Research Assistant — [US_STATE][GEOGRAPHIC_DATA]: Targeting SecA as an antibiot…" at bounding box center [258, 144] width 331 height 8
click at [226, 145] on span "Targeting SecA as an antibiotic target against [MEDICAL_DATA]." at bounding box center [302, 144] width 153 height 7
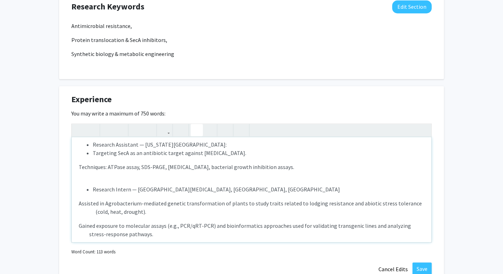
click at [83, 152] on ul "Research Assistant — [US_STATE][GEOGRAPHIC_DATA]: Targeting SecA as an antibiot…" at bounding box center [251, 148] width 345 height 17
drag, startPoint x: 91, startPoint y: 152, endPoint x: 72, endPoint y: 152, distance: 18.5
click at [72, 152] on div "Research Assistant — [US_STATE][GEOGRAPHIC_DATA]: Targeting SecA as an antibiot…" at bounding box center [251, 189] width 359 height 105
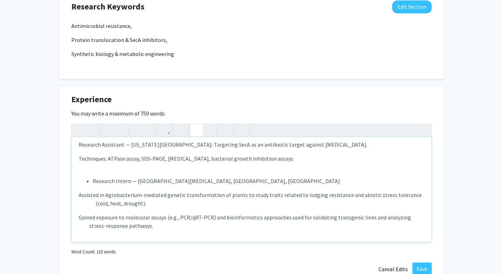
click at [195, 128] on icon "button" at bounding box center [197, 130] width 6 height 12
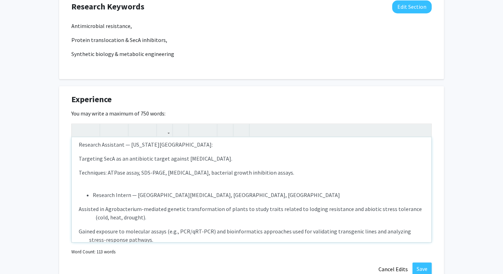
drag, startPoint x: 77, startPoint y: 158, endPoint x: 245, endPoint y: 158, distance: 168.1
click at [245, 158] on div "Research Assistant — [US_STATE][GEOGRAPHIC_DATA]: Targeting SecA as an antibiot…" at bounding box center [251, 189] width 359 height 105
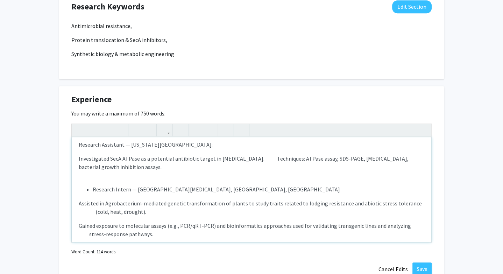
drag, startPoint x: 284, startPoint y: 157, endPoint x: 309, endPoint y: 156, distance: 25.2
click at [309, 156] on span "Investigated SecA ATPase as a potential antibiotic target in [MEDICAL_DATA]. Te…" at bounding box center [244, 162] width 330 height 15
click at [79, 128] on icon "button" at bounding box center [80, 130] width 6 height 12
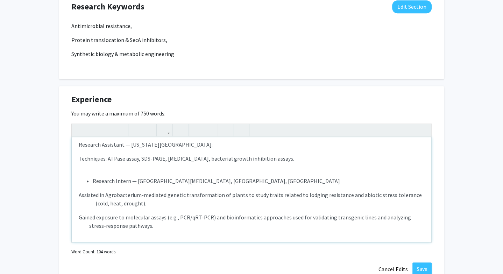
drag, startPoint x: 295, startPoint y: 159, endPoint x: 93, endPoint y: 157, distance: 202.0
click at [93, 157] on p "Techniques: ATPase assay, SDS-PAGE, [MEDICAL_DATA], bacterial growth inhibition…" at bounding box center [251, 158] width 345 height 8
click at [264, 159] on span "Investigated SecA ATPase as a potential antibiotic target in [MEDICAL_DATA]." at bounding box center [172, 158] width 186 height 7
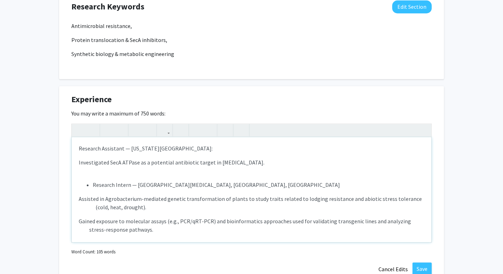
drag, startPoint x: 289, startPoint y: 159, endPoint x: 74, endPoint y: 141, distance: 216.1
click at [74, 141] on div "Research Assistant — [US_STATE][GEOGRAPHIC_DATA]: Investigated SecA ATPase as a…" at bounding box center [251, 189] width 359 height 105
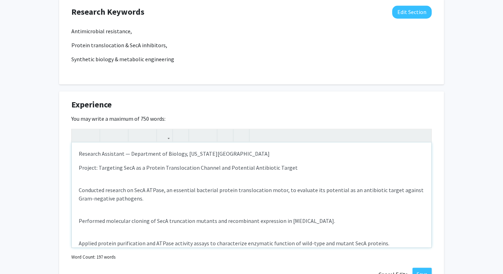
scroll to position [560, 0]
click at [85, 179] on div "Research Assistant — Department of Biology, [US_STATE] State University Project…" at bounding box center [251, 195] width 359 height 105
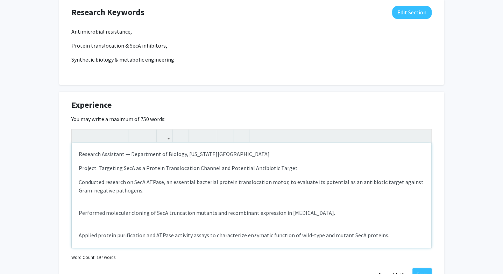
click at [81, 202] on div "Research Assistant — Department of Biology, [US_STATE] State University Project…" at bounding box center [251, 195] width 359 height 105
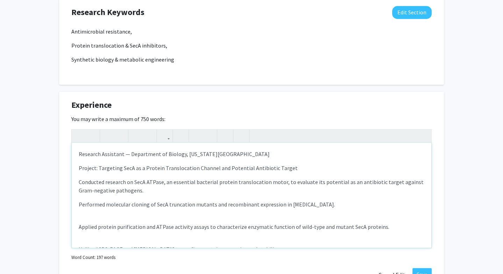
click at [89, 216] on div "Research Assistant — Department of Biology, [US_STATE] State University Project…" at bounding box center [251, 195] width 359 height 105
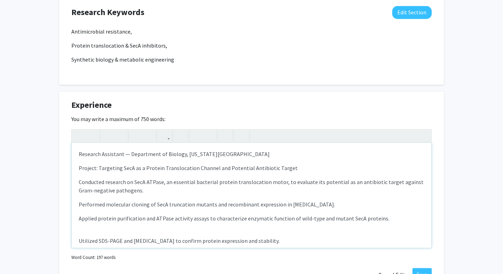
click at [92, 233] on div "Research Assistant — Department of Biology, [US_STATE] State University Project…" at bounding box center [251, 195] width 359 height 105
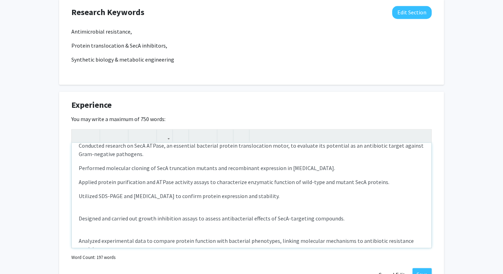
scroll to position [53, 0]
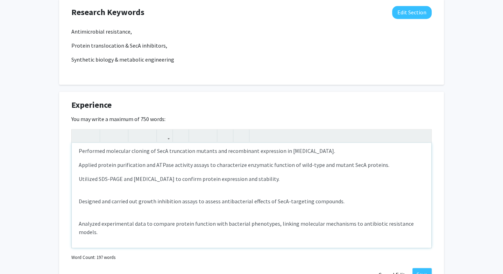
click at [92, 194] on div "Research Assistant — Department of Biology, [US_STATE] State University Project…" at bounding box center [251, 195] width 359 height 105
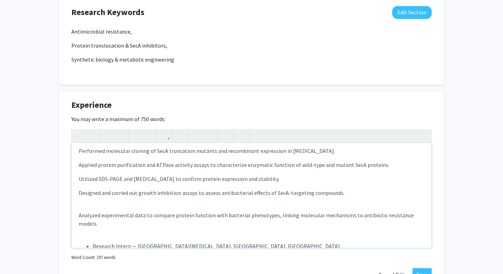
click at [93, 205] on div "Research Assistant — Department of Biology, [US_STATE] State University Project…" at bounding box center [251, 195] width 359 height 105
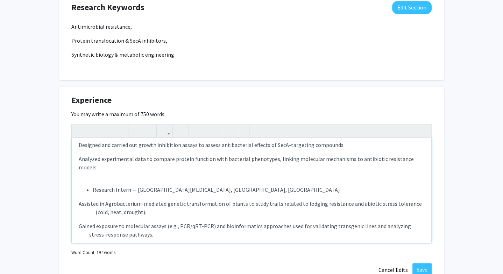
scroll to position [565, 0]
click at [90, 185] on ul "Research Intern — [GEOGRAPHIC_DATA][MEDICAL_DATA], [GEOGRAPHIC_DATA], [GEOGRAPH…" at bounding box center [251, 189] width 345 height 8
click at [198, 129] on icon "button" at bounding box center [197, 130] width 6 height 12
click at [90, 200] on span "Assisted in Agrobacterium-mediated genetic transformation of plants to study tr…" at bounding box center [251, 207] width 344 height 15
click at [199, 130] on icon "button" at bounding box center [197, 130] width 6 height 12
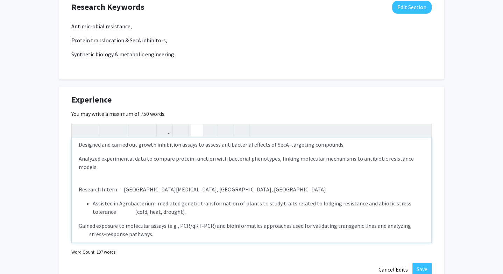
click at [106, 200] on span "Assisted in Agrobacterium-mediated genetic transformation of plants to study tr…" at bounding box center [252, 207] width 318 height 15
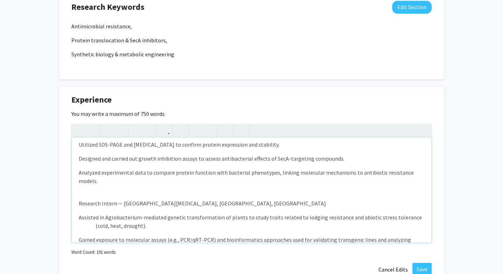
scroll to position [96, 0]
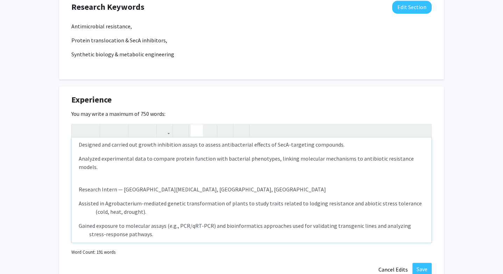
click at [193, 130] on button "button" at bounding box center [196, 130] width 12 height 12
click at [103, 206] on li "Assisted in Agrobacterium-mediated genetic transformation of plants to study tr…" at bounding box center [258, 207] width 331 height 17
click at [79, 130] on icon "button" at bounding box center [80, 130] width 6 height 12
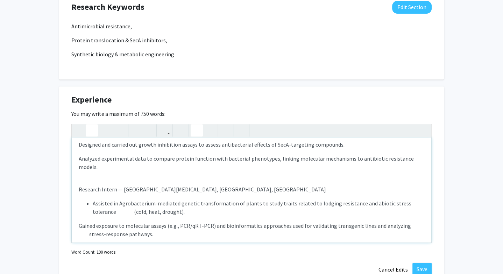
click at [96, 130] on button "button" at bounding box center [92, 130] width 12 height 12
click at [86, 128] on button "button" at bounding box center [92, 130] width 12 height 12
click at [83, 129] on button "button" at bounding box center [79, 130] width 12 height 12
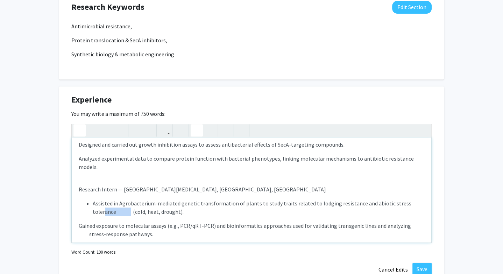
click at [83, 129] on button "button" at bounding box center [79, 130] width 12 height 12
click at [79, 202] on span "Assisted in Agrobacterium-mediated genetic transformation of plants to study tr…" at bounding box center [251, 207] width 344 height 15
click at [74, 193] on div "Research Assistant — Department of Biology, [US_STATE] State University Project…" at bounding box center [251, 189] width 359 height 105
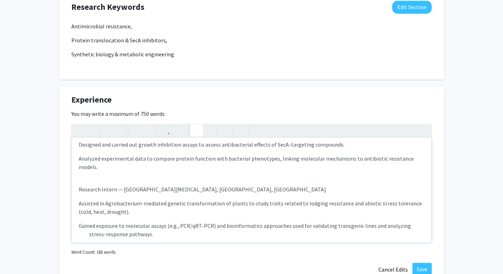
click at [201, 125] on button "button" at bounding box center [196, 130] width 12 height 12
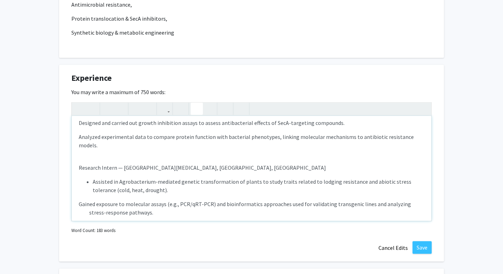
click at [91, 200] on span "Gained exposure to molecular assays (e.g., PCR/qRT-PCR) and bioinformatics appr…" at bounding box center [251, 207] width 344 height 15
click at [194, 109] on icon "button" at bounding box center [197, 109] width 6 height 12
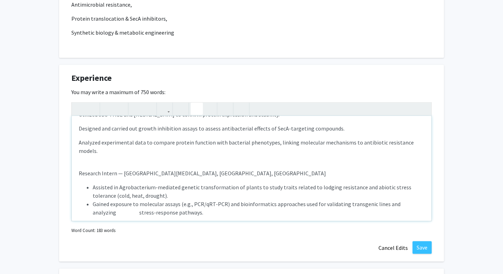
click at [109, 200] on span "Gained exposure to molecular assays (e.g., PCR/qRT-PCR) and bioinformatics appr…" at bounding box center [247, 207] width 308 height 15
click at [107, 200] on span "Gained exposure to molecular assays (e.g., PCR/qRT-PCR) and bioinformatics appr…" at bounding box center [247, 207] width 308 height 15
click at [82, 110] on icon "button" at bounding box center [80, 109] width 6 height 12
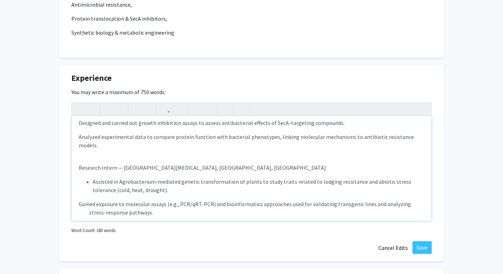
scroll to position [82, 0]
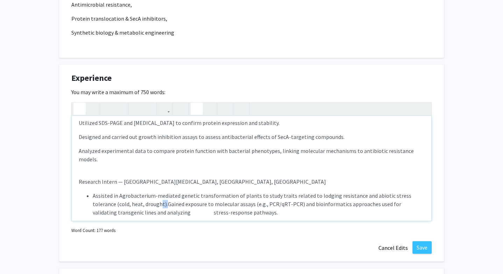
click at [79, 106] on icon "button" at bounding box center [80, 109] width 6 height 12
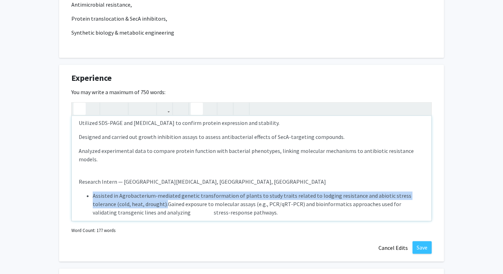
scroll to position [96, 0]
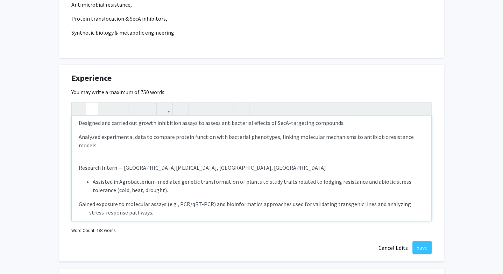
click at [94, 108] on icon "button" at bounding box center [92, 109] width 6 height 12
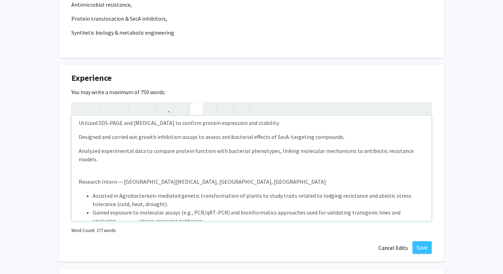
scroll to position [91, 0]
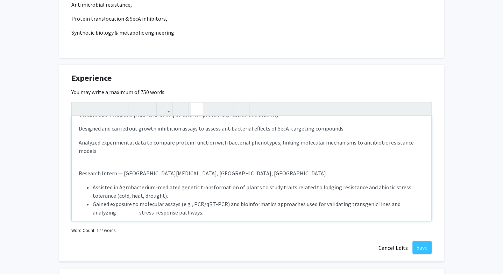
click at [111, 203] on li "Gained exposure to molecular assays (e.g., PCR/qRT-PCR) and bioinformatics appr…" at bounding box center [258, 208] width 331 height 17
click at [109, 203] on li "Gained exposure to molecular assays (e.g., PCR/qRT-PCR) and bioinformatics appr…" at bounding box center [258, 208] width 331 height 17
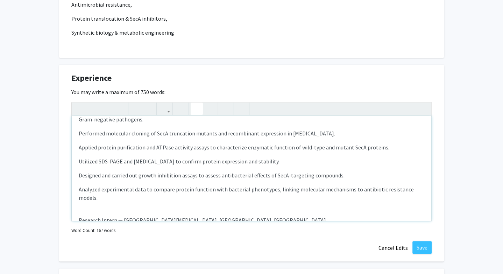
scroll to position [0, 0]
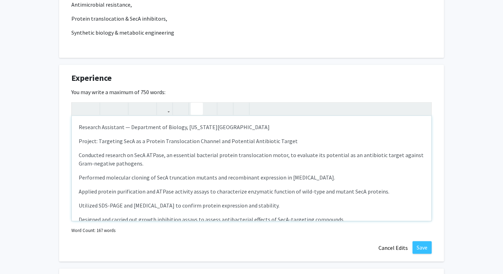
click at [79, 139] on p "Project: Targeting SecA as a Protein Translocation Channel and Potential Antibi…" at bounding box center [251, 141] width 345 height 8
click at [197, 105] on icon "button" at bounding box center [197, 109] width 6 height 12
click at [75, 153] on div "Research Assistant — Department of Biology, [US_STATE] State University Project…" at bounding box center [251, 168] width 359 height 105
click at [195, 105] on icon "button" at bounding box center [197, 109] width 6 height 12
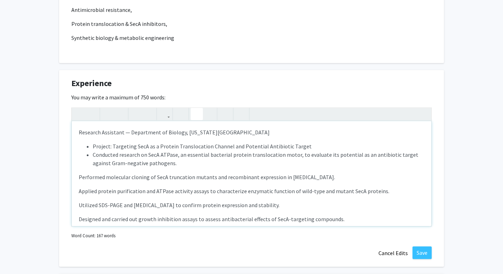
click at [74, 176] on div "Research Assistant — Department of Biology, [US_STATE] State University Project…" at bounding box center [251, 173] width 359 height 105
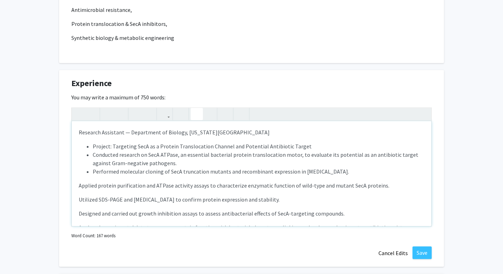
click at [198, 117] on icon "button" at bounding box center [197, 114] width 6 height 12
click at [78, 185] on div "Research Assistant — Department of Biology, [US_STATE] State University Project…" at bounding box center [251, 173] width 359 height 105
click at [193, 115] on button "button" at bounding box center [196, 114] width 12 height 12
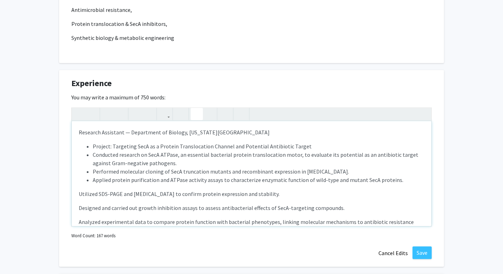
click at [74, 201] on div "Research Assistant — Department of Biology, [US_STATE] State University Project…" at bounding box center [251, 173] width 359 height 105
click at [74, 193] on div "Research Assistant — Department of Biology, [US_STATE] State University Project…" at bounding box center [251, 173] width 359 height 105
click at [198, 111] on icon "button" at bounding box center [197, 114] width 6 height 12
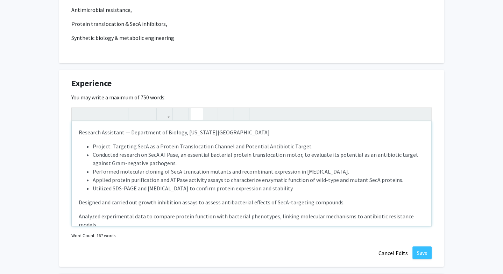
click at [79, 201] on p "Designed and carried out growth inhibition assays to assess antibacterial effec…" at bounding box center [251, 202] width 345 height 8
click at [194, 108] on use "button" at bounding box center [194, 108] width 0 height 0
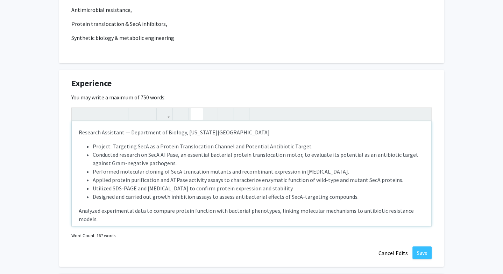
click at [81, 211] on p "Analyzed experimental data to compare protein function with bacterial phenotype…" at bounding box center [251, 214] width 345 height 17
click at [80, 211] on p "Analyzed experimental data to compare protein function with bacterial phenotype…" at bounding box center [251, 214] width 345 height 17
click at [79, 211] on p "Analyzed experimental data to compare protein function with bacterial phenotype…" at bounding box center [251, 214] width 345 height 17
click at [195, 110] on icon "button" at bounding box center [197, 114] width 6 height 12
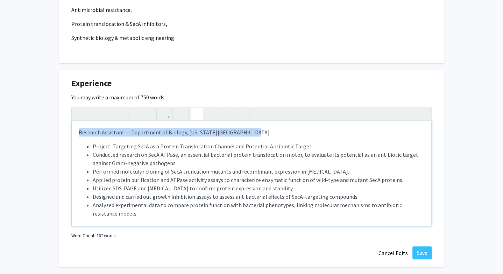
drag, startPoint x: 243, startPoint y: 129, endPoint x: 74, endPoint y: 130, distance: 168.8
click at [74, 130] on div "Research Assistant — Department of Biology, [US_STATE] State University Project…" at bounding box center [251, 173] width 359 height 105
click at [109, 116] on icon "button" at bounding box center [108, 114] width 6 height 12
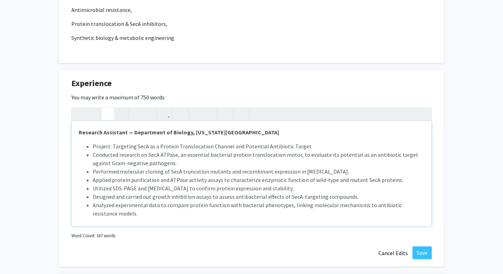
click at [122, 167] on li "Performed molecular cloning of SecA truncation mutants and recombinant expressi…" at bounding box center [258, 171] width 331 height 8
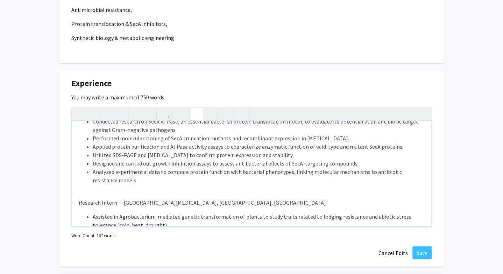
scroll to position [50, 0]
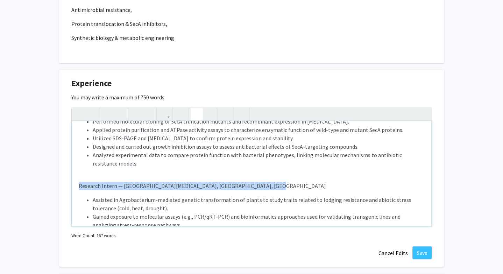
drag, startPoint x: 260, startPoint y: 188, endPoint x: 70, endPoint y: 187, distance: 190.1
click at [70, 187] on div "Experience Edit Section You may write a maximum of 750 words: Research Assistan…" at bounding box center [251, 168] width 384 height 196
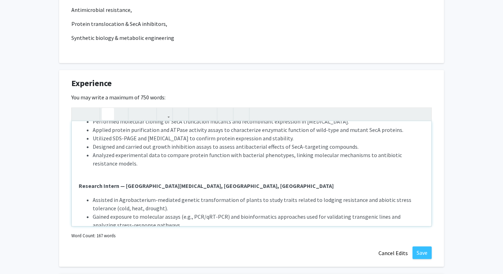
click at [110, 114] on icon "button" at bounding box center [108, 114] width 6 height 12
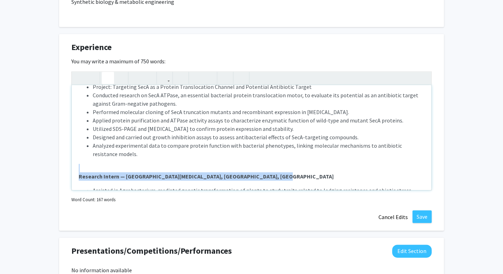
scroll to position [13, 0]
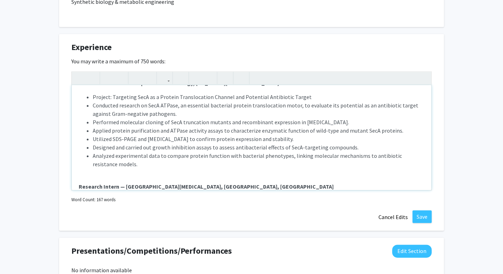
click at [180, 159] on li "Analyzed experimental data to compare protein function with bacterial phenotype…" at bounding box center [258, 159] width 331 height 17
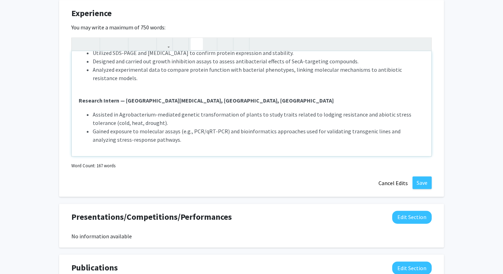
scroll to position [698, 0]
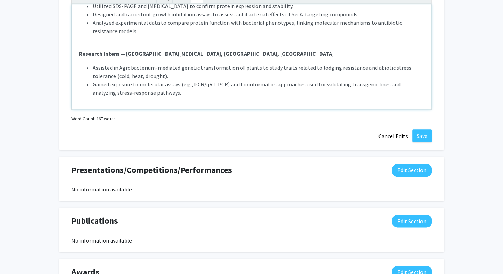
click at [191, 96] on div "Research Assistant — Department of Biology, [US_STATE] State University Project…" at bounding box center [251, 56] width 359 height 105
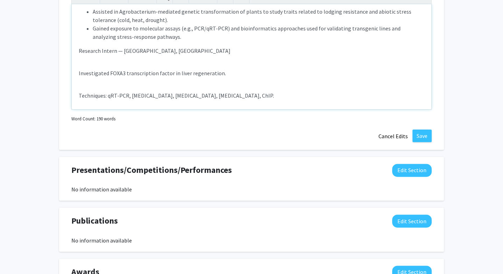
scroll to position [123, 0]
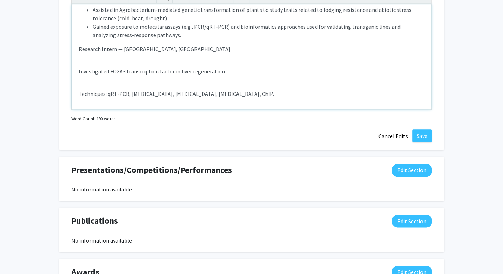
click at [146, 64] on p "Assisted in Agrobacterium-mediated genetic transformation of plants to study tr…" at bounding box center [251, 52] width 345 height 92
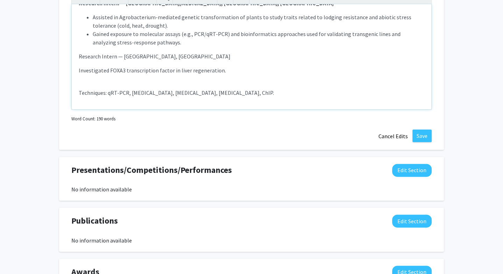
click at [135, 81] on p "Assisted in Agrobacterium-mediated genetic transformation of plants to study tr…" at bounding box center [251, 55] width 345 height 84
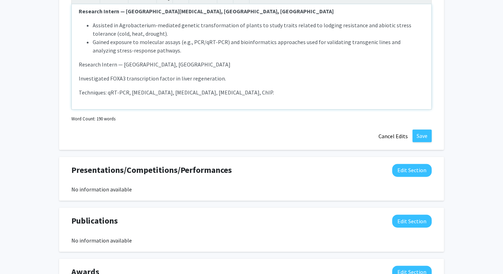
scroll to position [107, 0]
click at [79, 75] on p "Investigated FOXA3 transcription factor in liver regeneration." at bounding box center [251, 78] width 345 height 8
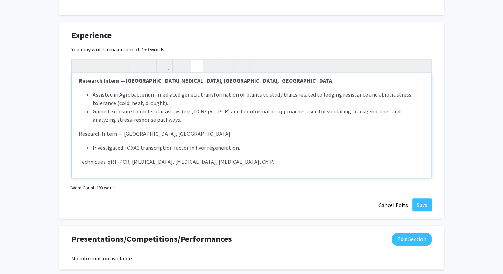
click at [197, 68] on icon "button" at bounding box center [197, 66] width 6 height 12
click at [79, 162] on p "Techniques: qRT-PCR, [MEDICAL_DATA], [MEDICAL_DATA], [MEDICAL_DATA], ChIP." at bounding box center [251, 161] width 345 height 8
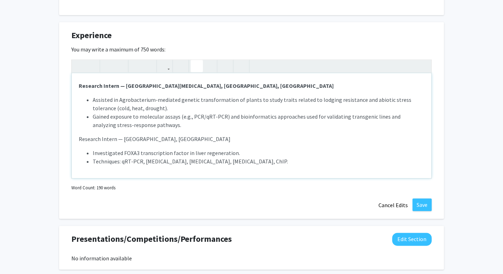
click at [192, 67] on button "button" at bounding box center [196, 66] width 12 height 12
drag, startPoint x: 216, startPoint y: 135, endPoint x: 77, endPoint y: 134, distance: 139.5
click at [77, 134] on div "Research Assistant — Department of Biology, [US_STATE] State University Project…" at bounding box center [251, 125] width 359 height 105
click at [110, 64] on icon "button" at bounding box center [108, 66] width 6 height 12
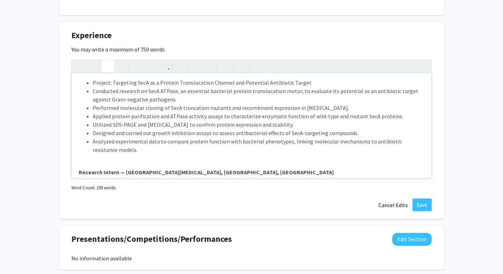
scroll to position [18, 0]
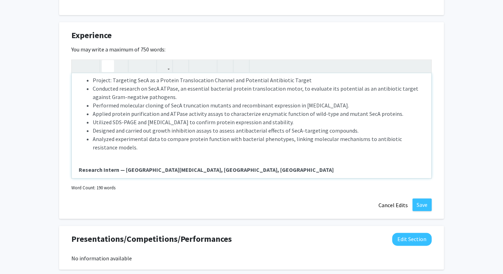
click at [133, 157] on p "Research Intern — [GEOGRAPHIC_DATA][MEDICAL_DATA], [GEOGRAPHIC_DATA], [GEOGRAPH…" at bounding box center [251, 165] width 345 height 17
type textarea "<l><ipsumd>Sitametc Adipiscin — Elitseddoe te Incidid, Utlabor Etdol Magnaaliqu…"
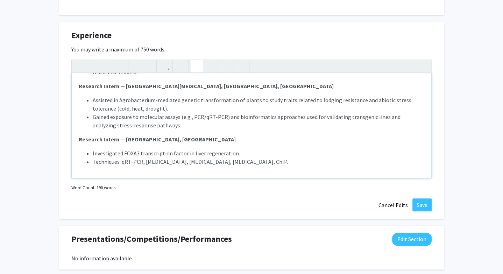
scroll to position [649, 0]
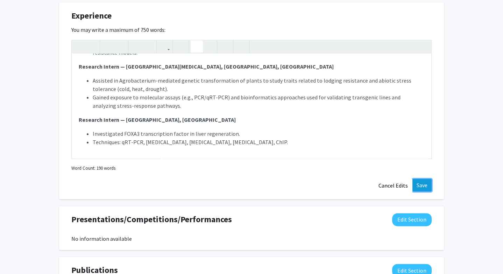
click at [423, 181] on button "Save" at bounding box center [421, 185] width 19 height 13
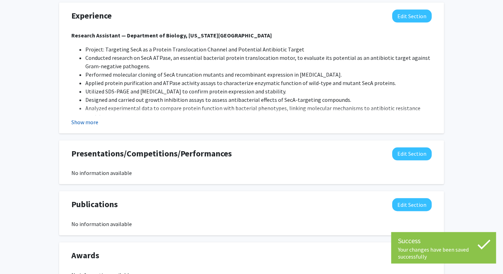
click at [92, 122] on button "Show more" at bounding box center [84, 122] width 27 height 8
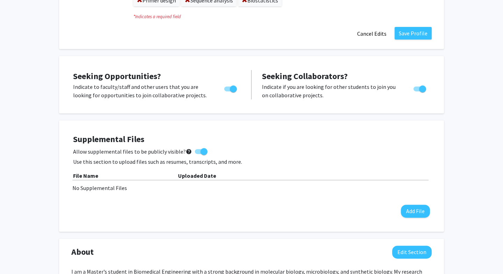
scroll to position [275, 0]
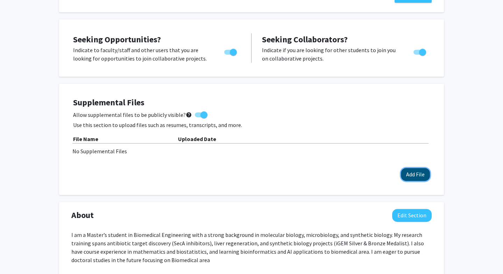
click at [407, 176] on button "Add File" at bounding box center [415, 174] width 29 height 13
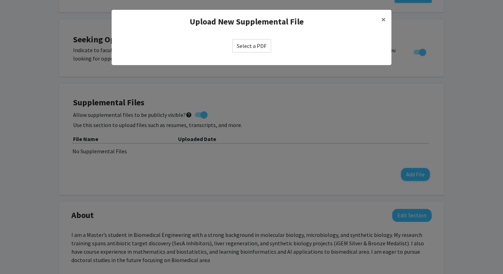
click at [257, 41] on label "Select a PDF" at bounding box center [251, 45] width 39 height 13
click at [0, 0] on input "Select a PDF" at bounding box center [0, 0] width 0 height 0
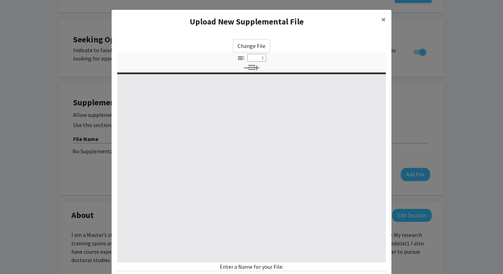
select select "custom"
type input "0"
select select "custom"
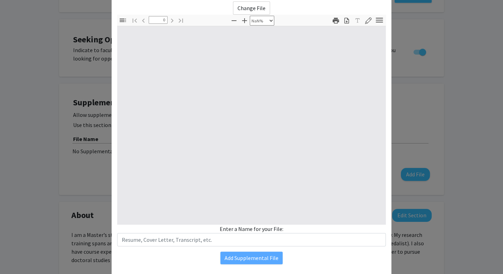
scroll to position [57, 0]
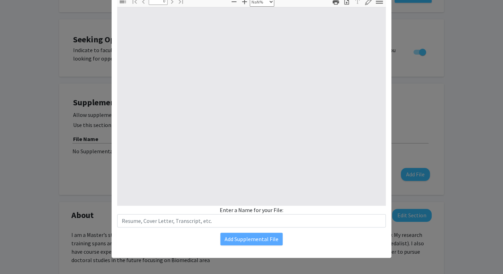
type input "1"
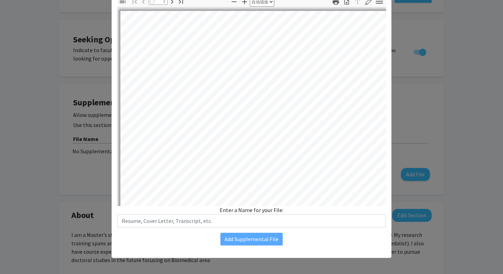
select select "auto"
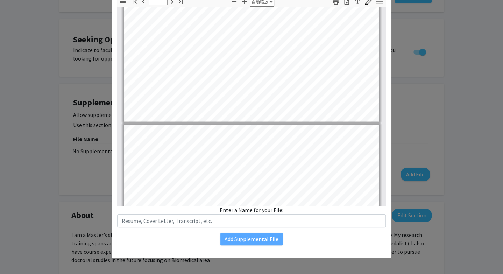
type input "2"
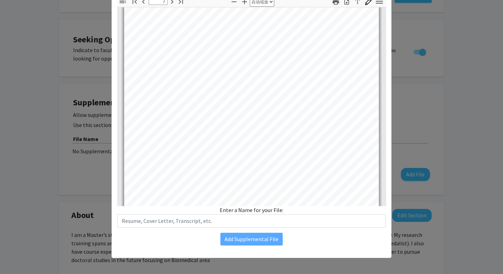
scroll to position [461, 0]
click at [219, 228] on div "Change File 缩略图 文档大纲 附件 图层 当前大纲项目 watermark 切换侧栏 查找 转到第一页 上一页 2 / 3 下一页 转到最后一页 …" at bounding box center [251, 114] width 280 height 274
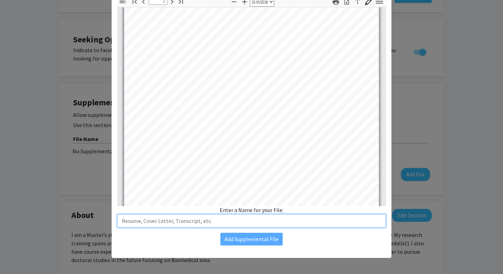
click at [219, 224] on input "text" at bounding box center [251, 220] width 268 height 13
type input "Undergraduate Transcript"
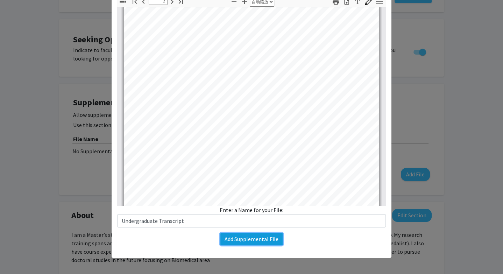
click at [241, 241] on button "Add Supplemental File" at bounding box center [251, 238] width 62 height 13
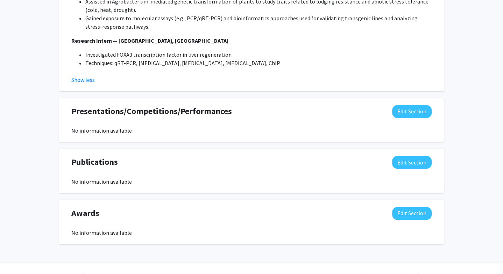
scroll to position [808, 0]
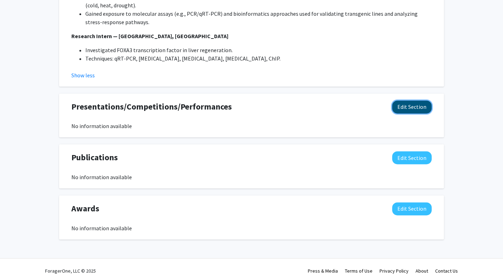
click at [420, 100] on button "Edit Section" at bounding box center [411, 106] width 39 height 13
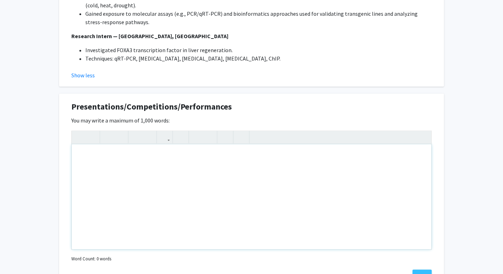
click at [247, 144] on div "Note to users with screen readers: Please deactivate our accessibility plugin f…" at bounding box center [251, 196] width 359 height 105
paste div "Note to users with screen readers: Please deactivate our accessibility plugin f…"
type textarea "<p>iGEM Competition 2023 — Engineered Chlamydomonas reinhardtii for PHB bioplas…"
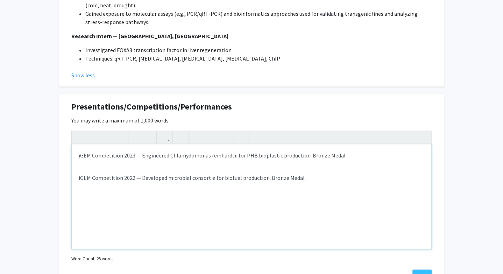
click at [83, 161] on div "iGEM Competition 2023 — Engineered Chlamydomonas reinhardtii for PHB bioplastic…" at bounding box center [251, 196] width 359 height 105
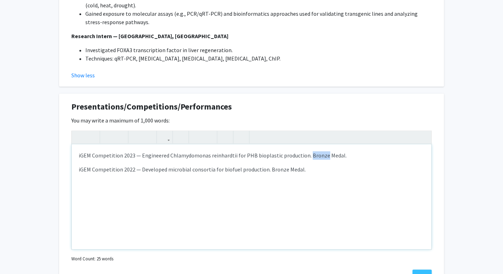
drag, startPoint x: 322, startPoint y: 147, endPoint x: 306, endPoint y: 147, distance: 15.7
click at [306, 151] on p "iGEM Competition 2023 — Engineered Chlamydomonas reinhardtii for PHB bioplastic…" at bounding box center [251, 155] width 345 height 8
click at [75, 144] on div "iGEM Competition 2023 — Engineered Chlamydomonas reinhardtii for PHB bioplastic…" at bounding box center [251, 196] width 359 height 105
click at [196, 132] on icon "button" at bounding box center [197, 137] width 6 height 12
click at [77, 159] on div "iGEM Competition 2023 — Engineered Chlamydomonas reinhardtii for PHB bioplastic…" at bounding box center [251, 196] width 359 height 105
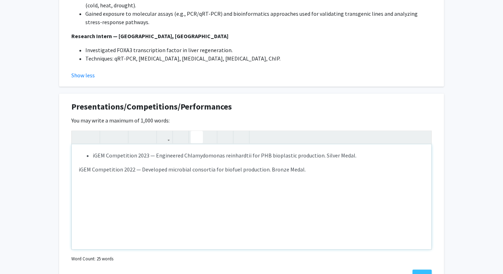
type textarea "<p><ul><li>iGEM Competition 2023 — Engineered Chlamydomonas reinhardtii for PHB…"
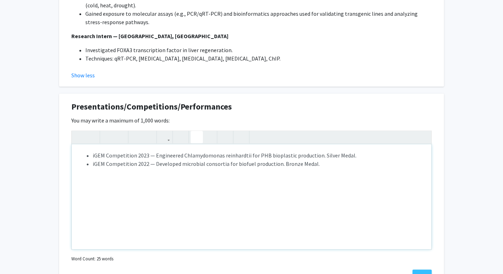
click at [194, 131] on icon "button" at bounding box center [197, 137] width 6 height 12
click at [222, 165] on div "iGEM Competition 2023 — Engineered Chlamydomonas reinhardtii for PHB bioplastic…" at bounding box center [251, 196] width 359 height 105
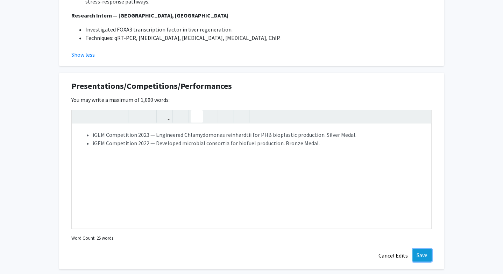
click at [420, 248] on button "Save" at bounding box center [421, 254] width 19 height 13
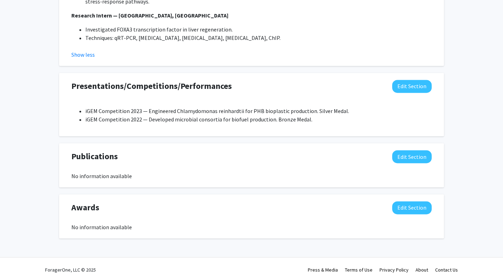
scroll to position [827, 0]
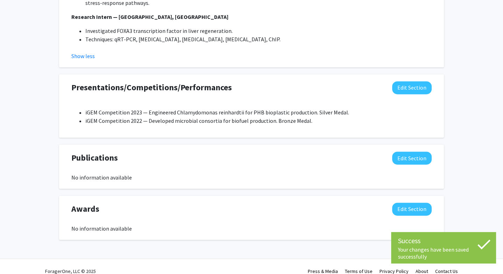
click at [296, 116] on li "iGEM Competition 2022 — Developed microbial consortia for biofuel production. B…" at bounding box center [258, 120] width 346 height 8
click at [276, 88] on div "Presentations/Competitions/Performances Edit Section iGEM Competition 2023 — En…" at bounding box center [251, 106] width 370 height 50
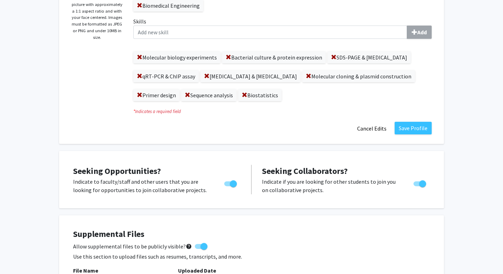
scroll to position [0, 0]
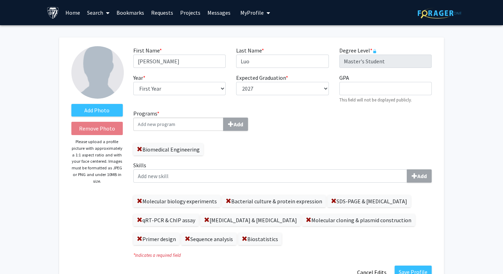
click at [75, 16] on link "Home" at bounding box center [73, 12] width 22 height 24
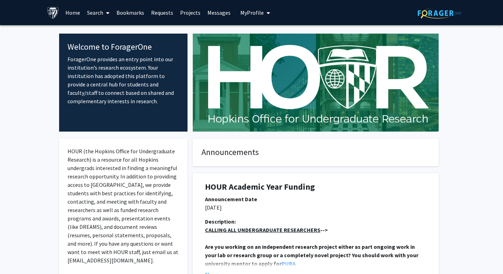
click at [132, 14] on link "Bookmarks" at bounding box center [130, 12] width 35 height 24
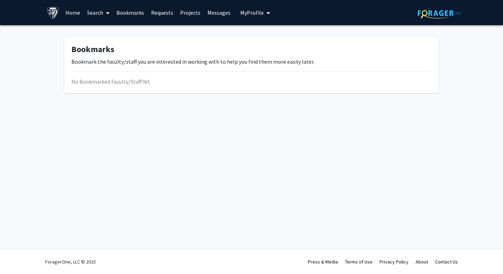
click at [99, 19] on link "Search" at bounding box center [98, 12] width 29 height 24
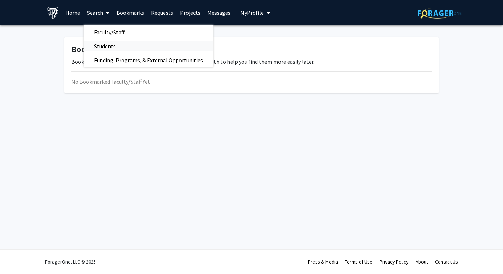
click at [109, 43] on span "Students" at bounding box center [105, 46] width 43 height 14
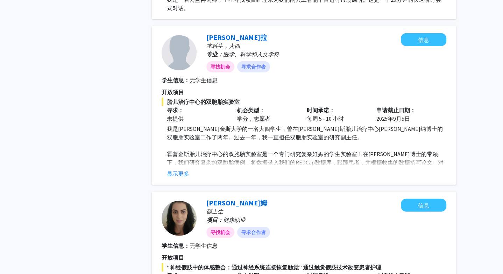
scroll to position [1601, 0]
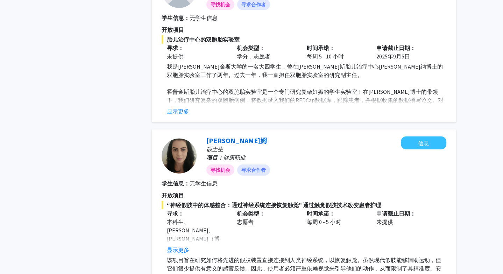
scroll to position [1754, 0]
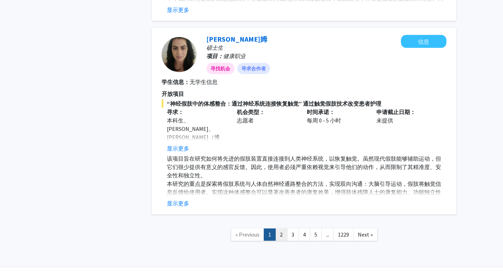
click at [280, 228] on link "2" at bounding box center [281, 234] width 12 height 12
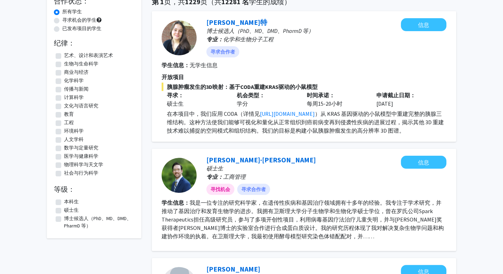
scroll to position [64, 0]
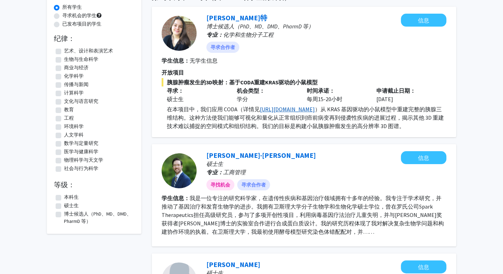
click at [275, 109] on font "[URL][DOMAIN_NAME]" at bounding box center [287, 109] width 55 height 7
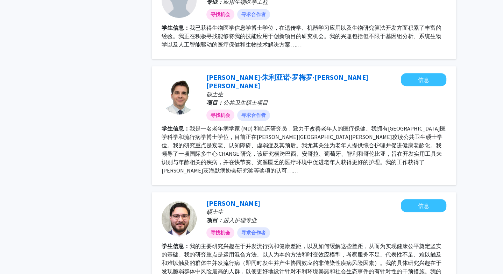
scroll to position [0, 0]
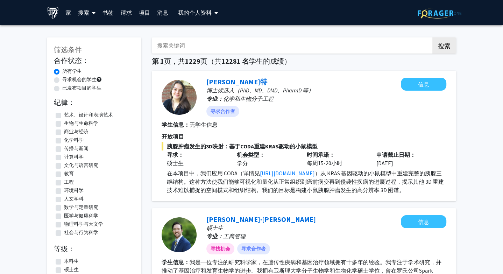
click at [95, 14] on icon at bounding box center [93, 13] width 3 height 6
click at [98, 34] on font "教职员工" at bounding box center [96, 32] width 22 height 7
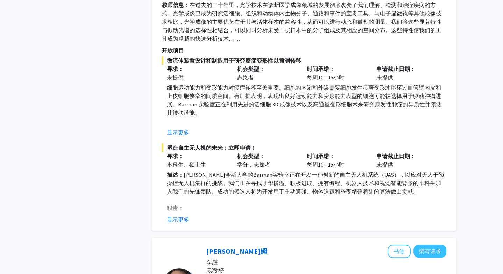
scroll to position [418, 0]
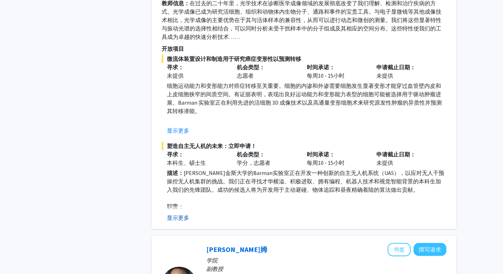
click at [181, 217] on font "显示更多" at bounding box center [178, 217] width 22 height 7
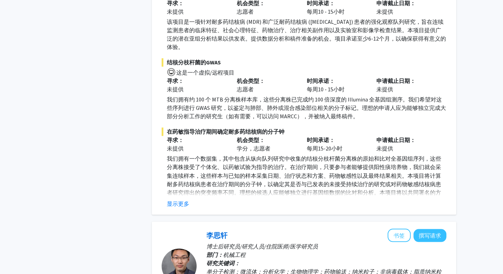
scroll to position [966, 0]
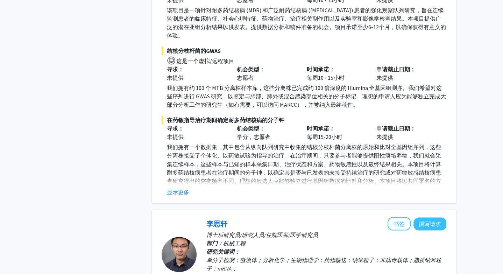
click at [186, 187] on div "[PERSON_NAME]姆 书签 撰写请求 学院 副教授 科室： 内科、儿科、传染病科 研究关键词： 结核病、耐药性结核病、全基因组测序、生物标志物评估、全…" at bounding box center [304, 29] width 304 height 348
click at [183, 187] on div "[PERSON_NAME]姆 书签 撰写请求 学院 副教授 科室： 内科、儿科、传染病科 研究关键词： 结核病、耐药性结核病、全基因组测序、生物标志物评估、全…" at bounding box center [304, 29] width 304 height 348
click at [183, 186] on div "[PERSON_NAME]姆 书签 撰写请求 学院 副教授 科室： 内科、儿科、传染病科 研究关键词： 结核病、耐药性结核病、全基因组测序、生物标志物评估、全…" at bounding box center [304, 29] width 304 height 348
click at [184, 188] on font "显示更多" at bounding box center [178, 191] width 22 height 7
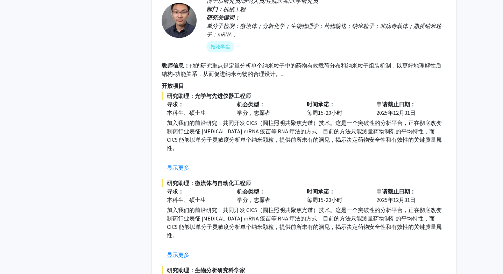
scroll to position [1213, 0]
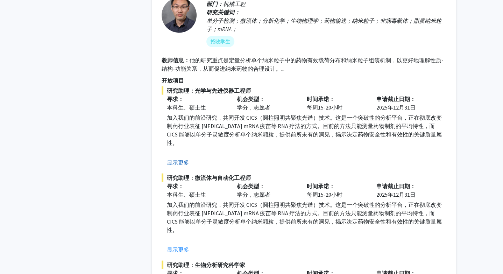
click at [187, 159] on font "显示更多" at bounding box center [178, 162] width 22 height 7
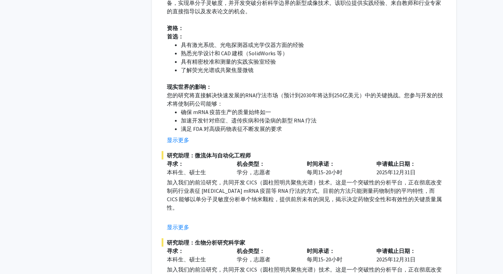
scroll to position [1459, 0]
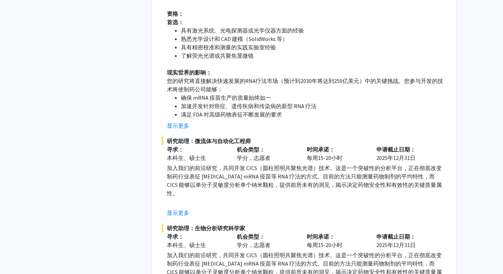
click at [176, 206] on font "您将要从事的工作：" at bounding box center [192, 209] width 50 height 7
click at [177, 209] on font "显示更多" at bounding box center [178, 212] width 22 height 7
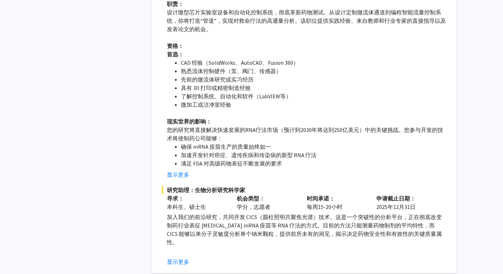
scroll to position [1728, 0]
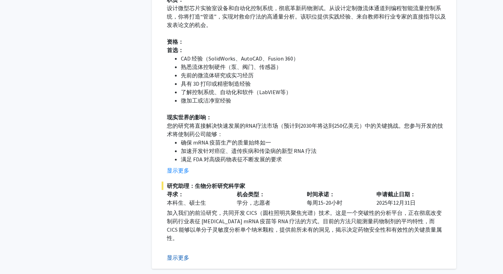
click at [174, 253] on button "显示更多" at bounding box center [178, 257] width 22 height 8
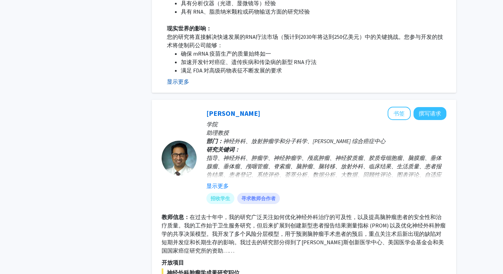
scroll to position [2151, 0]
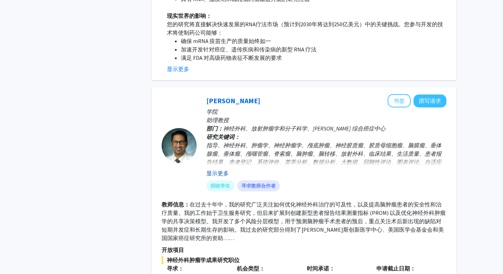
click at [219, 170] on font "显示更多" at bounding box center [217, 173] width 22 height 7
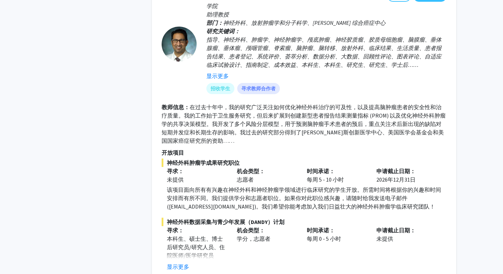
scroll to position [2260, 0]
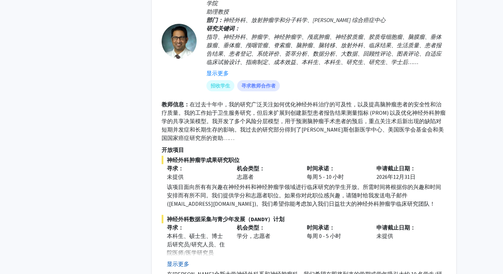
click at [183, 260] on font "显示更多" at bounding box center [178, 263] width 22 height 7
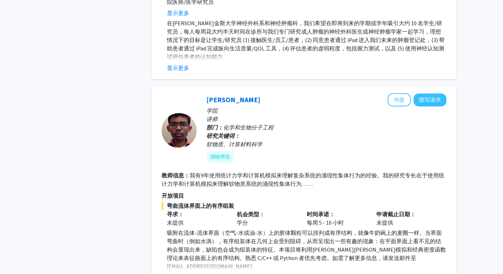
scroll to position [2518, 0]
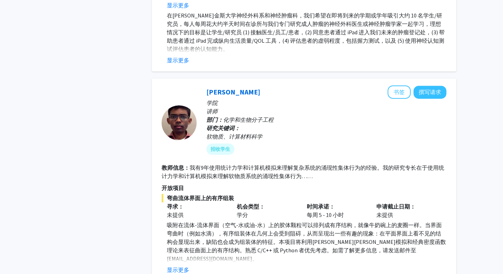
click at [178, 221] on fg-read-more "吸附在流体-流体界面（空气-水或油-水）上的胶体颗粒可以排列成有序结构，就像牛奶碗上的麦圈一样。当界面弯曲时（例如水滴），有序组装体在几何上会受到阻碍，从而呈…" at bounding box center [303, 247] width 284 height 53
click at [184, 266] on font "显示更多" at bounding box center [178, 269] width 22 height 7
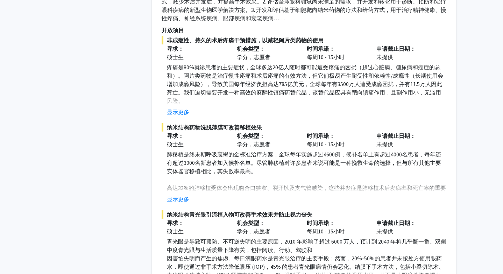
scroll to position [4027, 0]
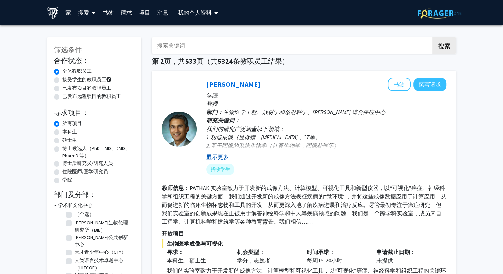
click at [212, 160] on button "显示更多" at bounding box center [217, 156] width 22 height 8
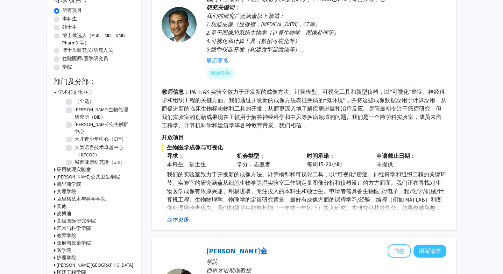
click at [180, 216] on font "显示更多" at bounding box center [178, 218] width 22 height 7
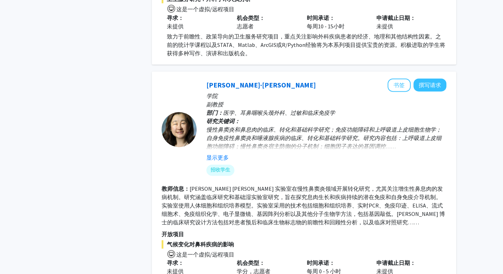
scroll to position [790, 0]
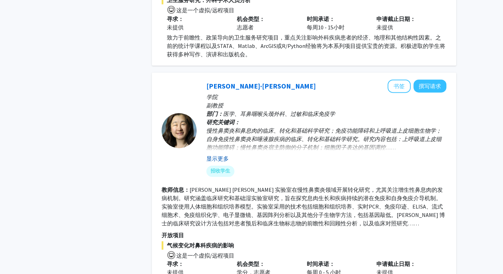
click at [225, 155] on font "显示更多" at bounding box center [217, 158] width 22 height 7
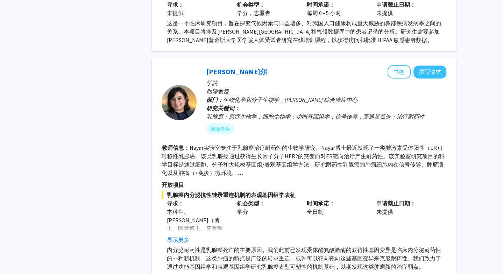
scroll to position [1062, 0]
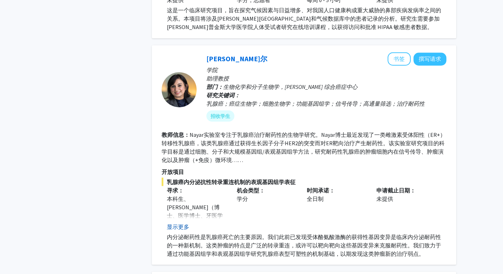
click at [185, 223] on font "显示更多" at bounding box center [178, 226] width 22 height 7
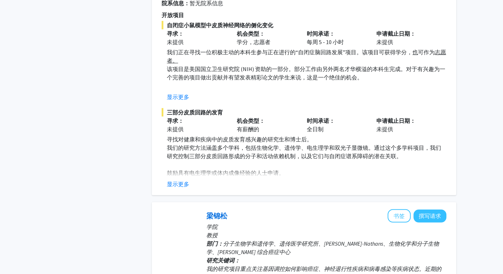
scroll to position [1691, 0]
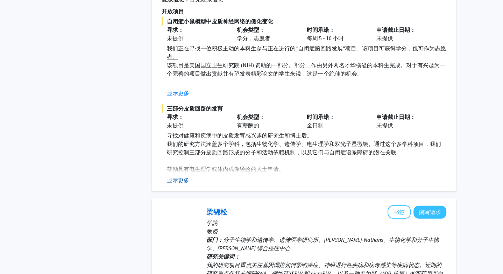
click at [183, 176] on font "显示更多" at bounding box center [178, 179] width 22 height 7
click at [186, 167] on div "[PERSON_NAME]德 书签 撰写请求 学院 助理教授 科室： 耳鼻咽喉科 - 头颈外科 研究关键词： 三部分皮质回路、半球偏侧化、自闭症、抑制性中间神…" at bounding box center [304, 50] width 304 height 281
click at [186, 176] on font "显示更多" at bounding box center [178, 179] width 22 height 7
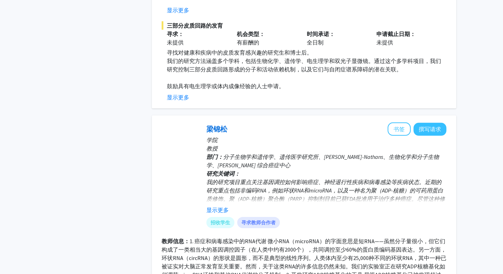
scroll to position [1774, 0]
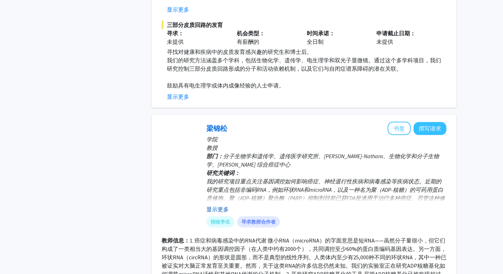
click at [215, 206] on font "显示更多" at bounding box center [217, 209] width 22 height 7
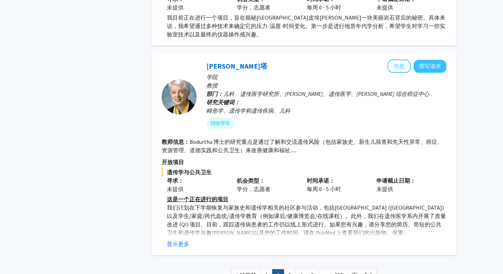
scroll to position [2349, 0]
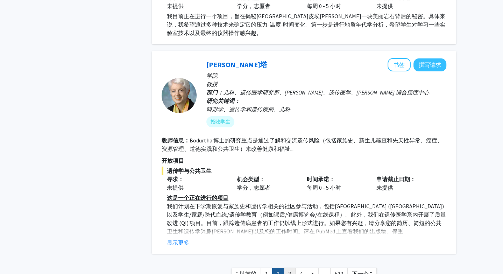
click at [284, 267] on link "3" at bounding box center [289, 273] width 12 height 12
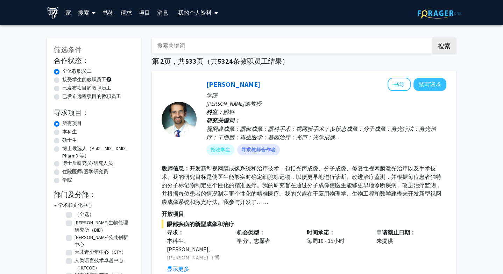
click at [264, 42] on input "搜索关键词" at bounding box center [289, 45] width 274 height 16
type input "[PERSON_NAME]"
click at [432, 37] on button "搜索" at bounding box center [444, 45] width 24 height 16
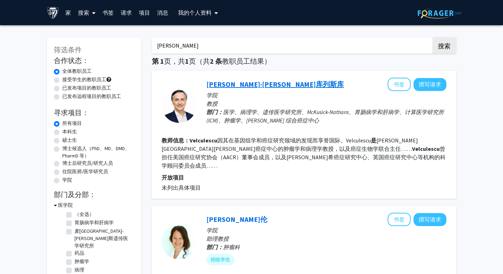
click at [252, 86] on font "[PERSON_NAME]·[PERSON_NAME]库列斯库" at bounding box center [274, 84] width 137 height 9
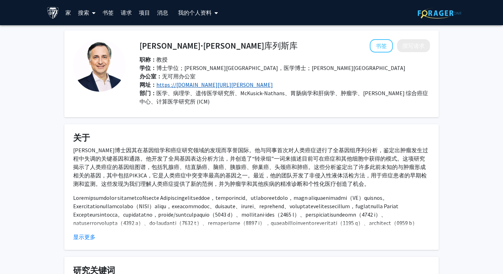
click at [226, 86] on font "https ://[DOMAIN_NAME][URL][PERSON_NAME]" at bounding box center [214, 84] width 116 height 7
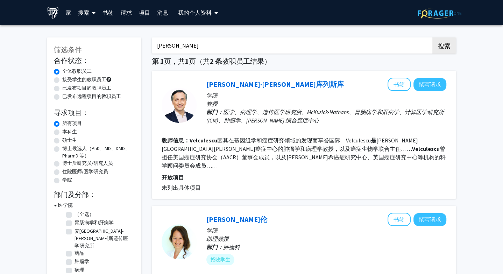
drag, startPoint x: 219, startPoint y: 42, endPoint x: 173, endPoint y: 46, distance: 46.0
click at [173, 46] on input "[PERSON_NAME]" at bounding box center [289, 45] width 274 height 16
type input "s"
type input "的"
type input "doloff"
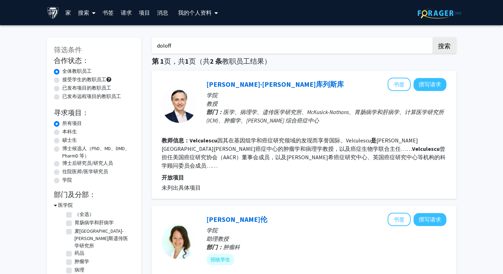
click at [432, 37] on button "搜索" at bounding box center [444, 45] width 24 height 16
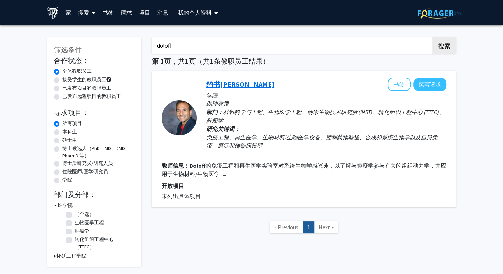
click at [215, 82] on font "约书[PERSON_NAME]" at bounding box center [240, 84] width 68 height 9
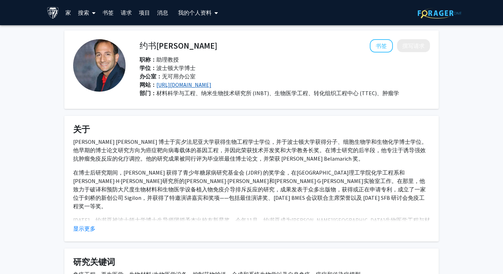
click at [193, 84] on font "[URL][DOMAIN_NAME]" at bounding box center [183, 84] width 55 height 7
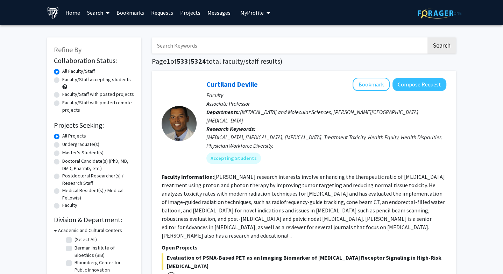
click at [257, 16] on button "My Profile" at bounding box center [255, 12] width 34 height 25
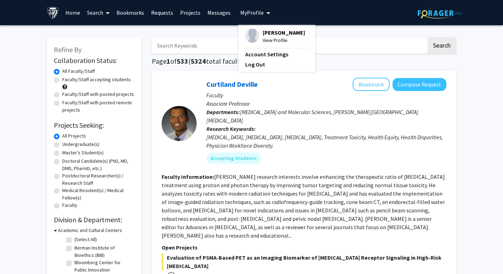
click at [257, 28] on div "Yang Luo View Profile Account Settings Log Out" at bounding box center [276, 48] width 77 height 47
click at [253, 32] on img at bounding box center [252, 36] width 14 height 14
